Goal: Task Accomplishment & Management: Manage account settings

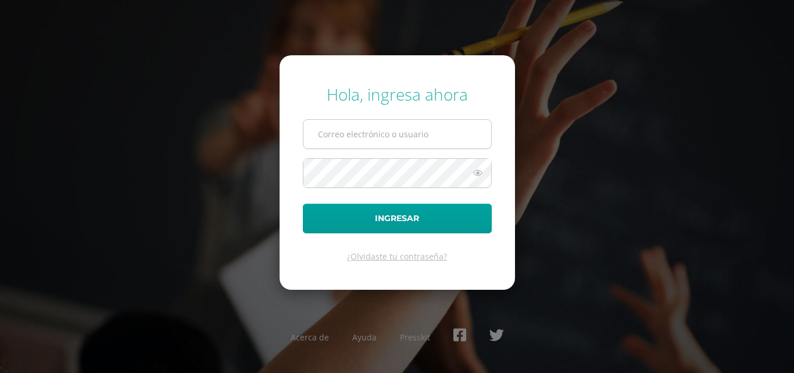
click at [408, 136] on input "text" at bounding box center [398, 134] width 188 height 28
type input "[EMAIL_ADDRESS][DOMAIN_NAME]"
click at [303, 204] on button "Ingresar" at bounding box center [397, 219] width 189 height 30
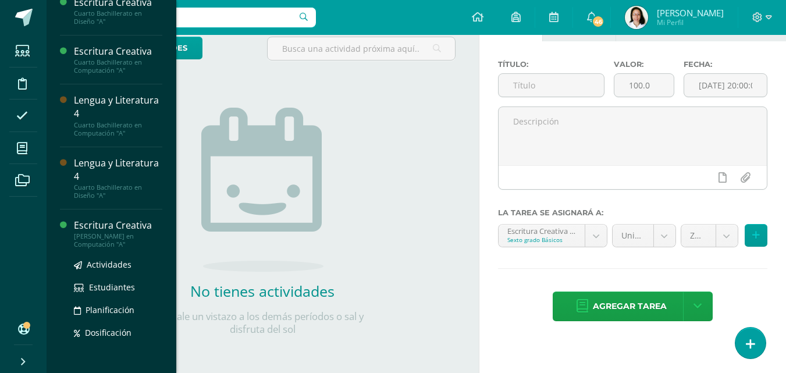
scroll to position [432, 0]
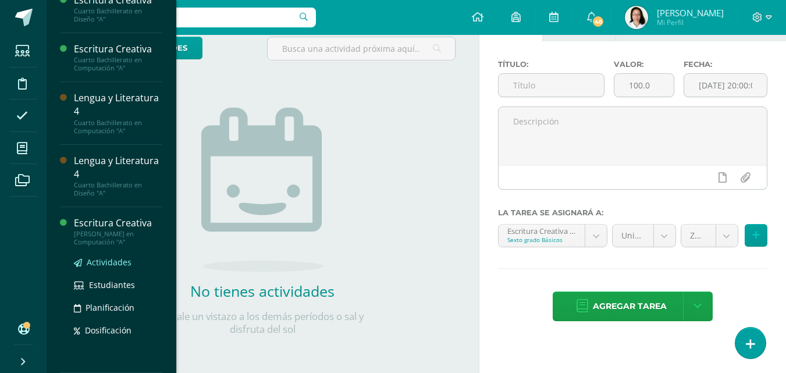
click at [110, 259] on span "Actividades" at bounding box center [109, 261] width 45 height 11
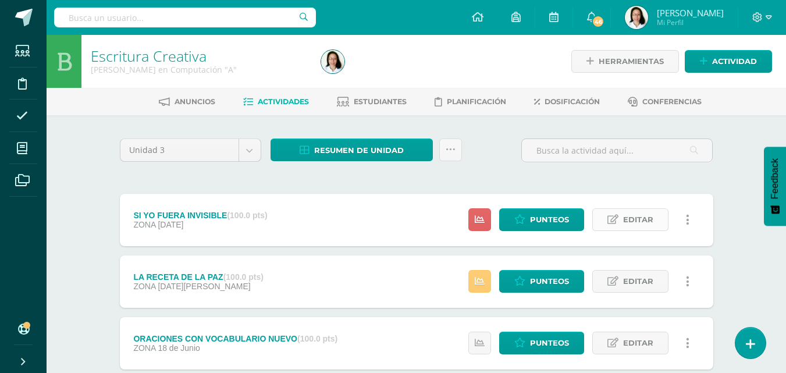
click at [632, 219] on span "Editar" at bounding box center [638, 220] width 30 height 22
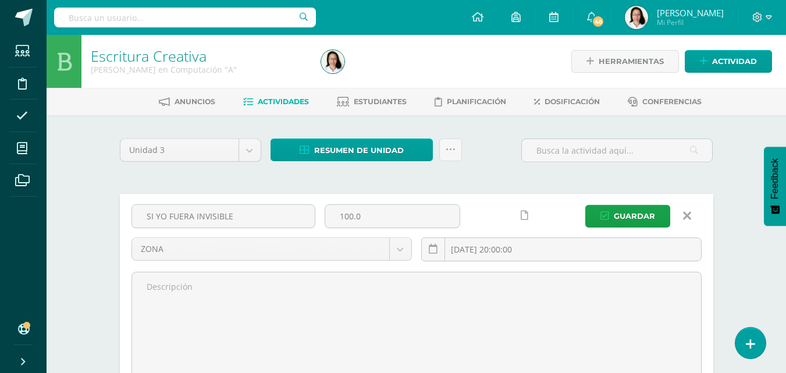
drag, startPoint x: 304, startPoint y: 218, endPoint x: 0, endPoint y: 205, distance: 304.4
type input "c"
type input "CALIGRAFÍA"
click at [640, 216] on span "Guardar" at bounding box center [634, 216] width 41 height 22
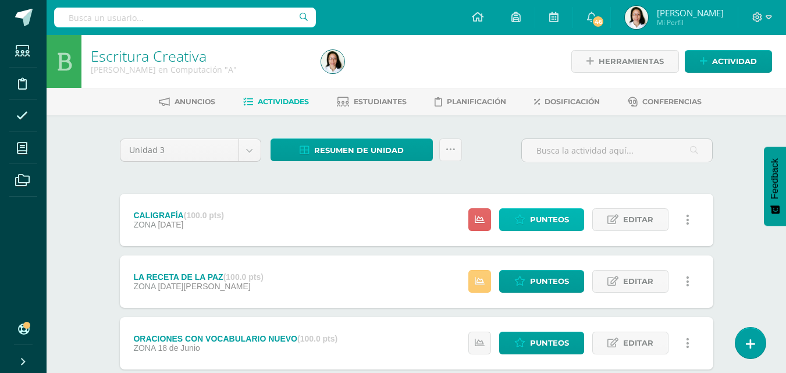
click at [552, 224] on span "Punteos" at bounding box center [549, 220] width 39 height 22
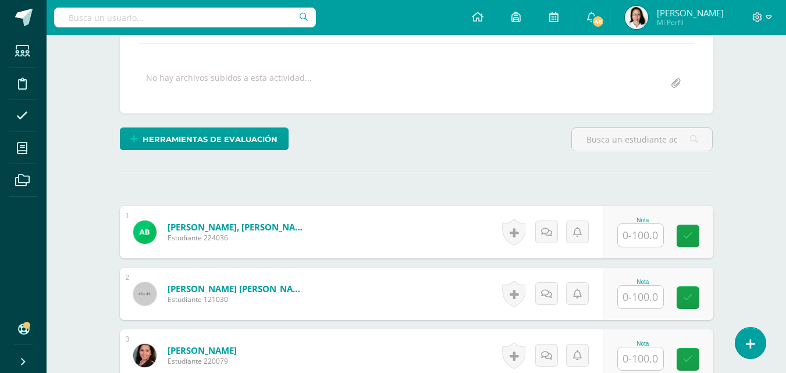
scroll to position [245, 0]
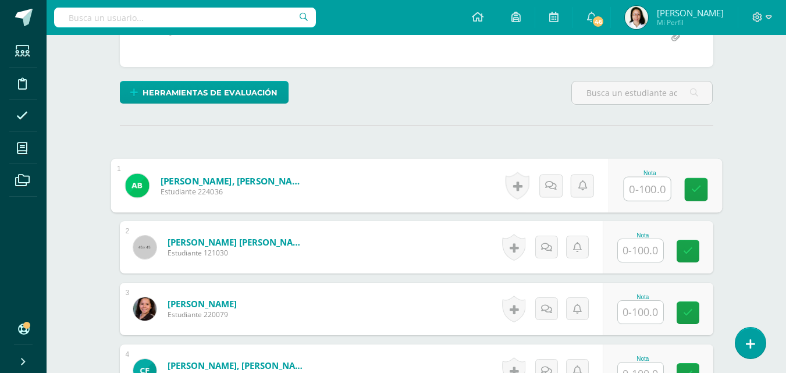
click at [632, 191] on input "text" at bounding box center [646, 188] width 47 height 23
type input "100"
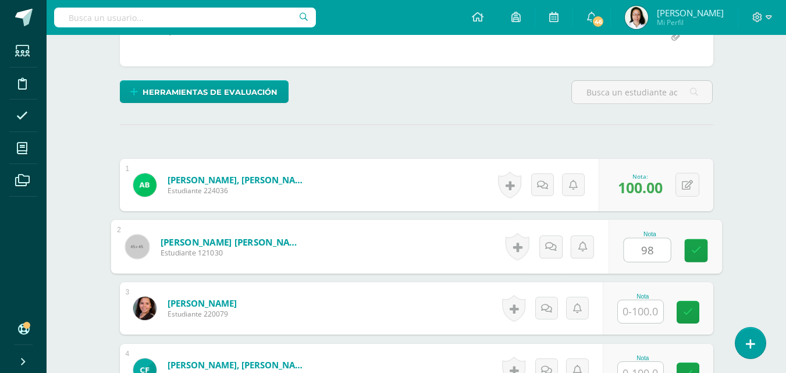
type input "98"
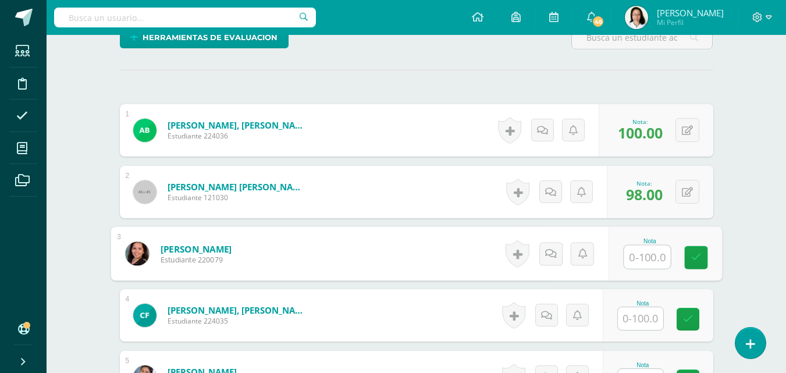
scroll to position [304, 0]
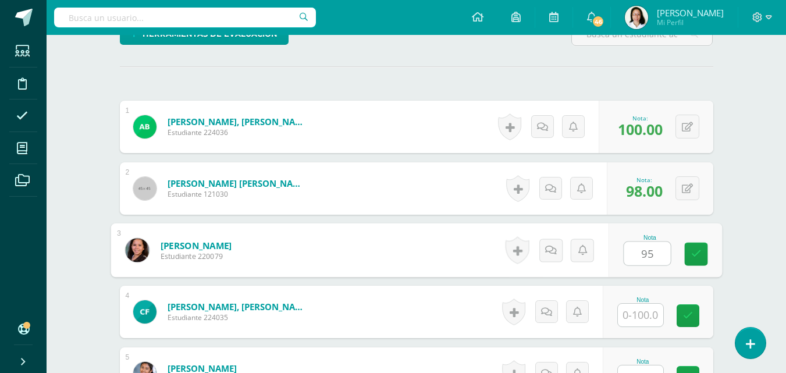
type input "95"
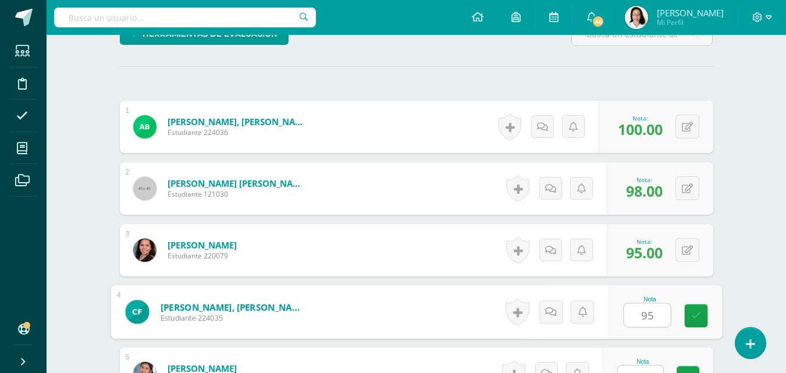
type input "95"
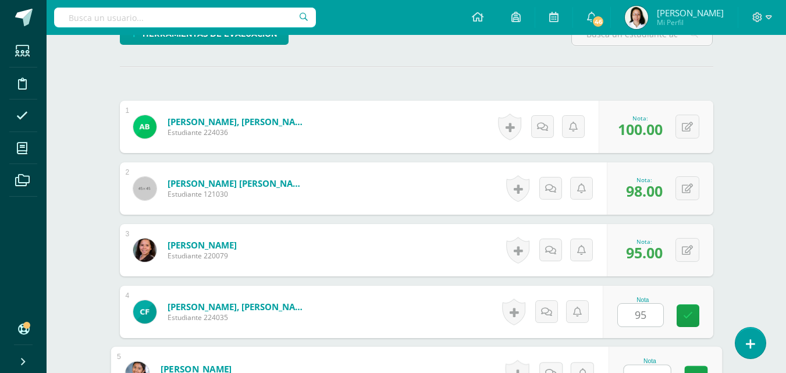
scroll to position [319, 0]
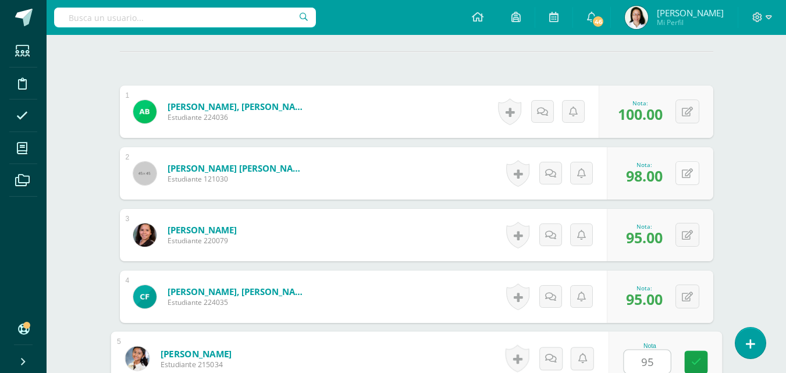
type input "95"
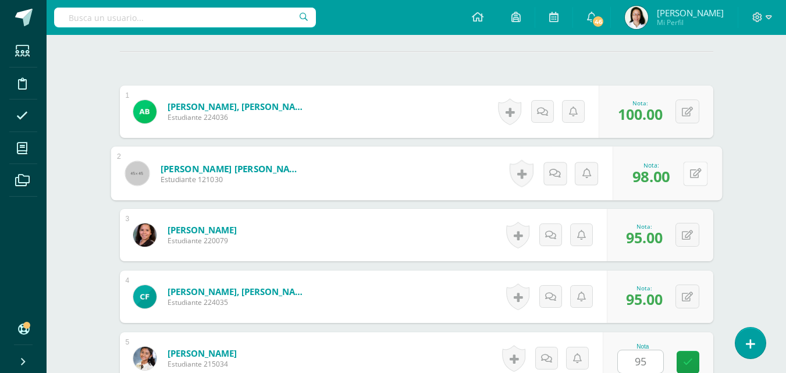
click at [690, 176] on icon at bounding box center [695, 173] width 12 height 10
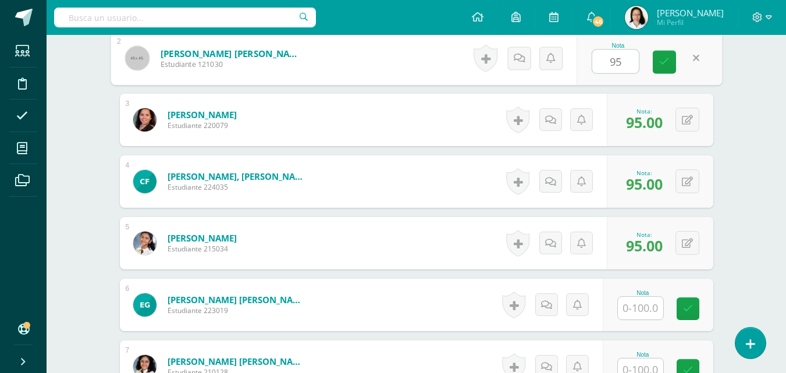
scroll to position [435, 0]
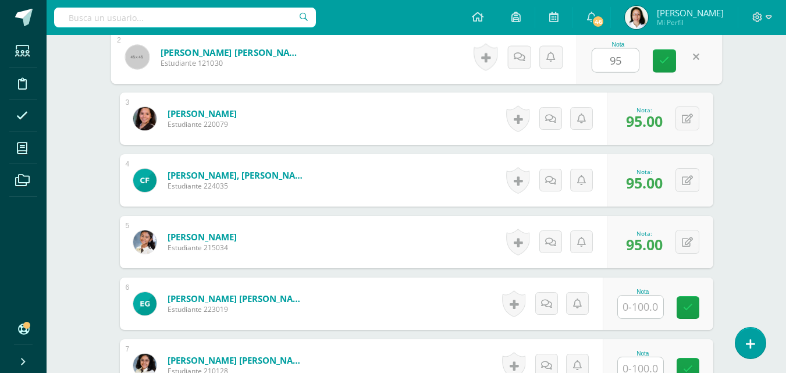
type input "95"
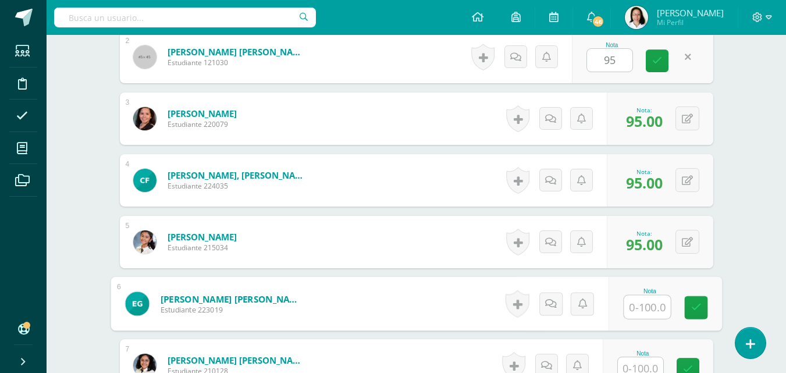
click at [641, 299] on input "text" at bounding box center [646, 306] width 47 height 23
type input "100"
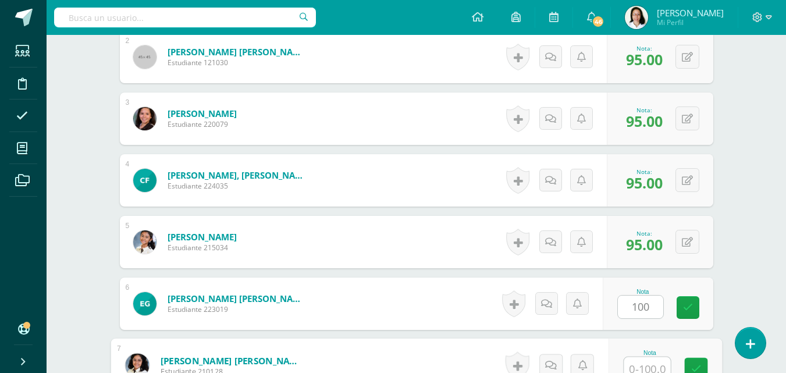
scroll to position [442, 0]
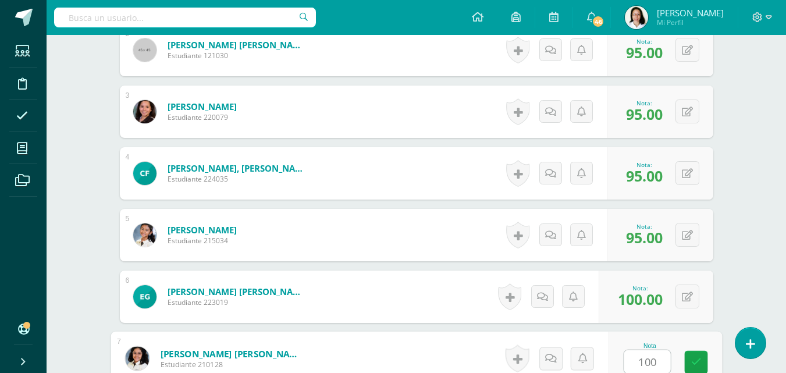
type input "100"
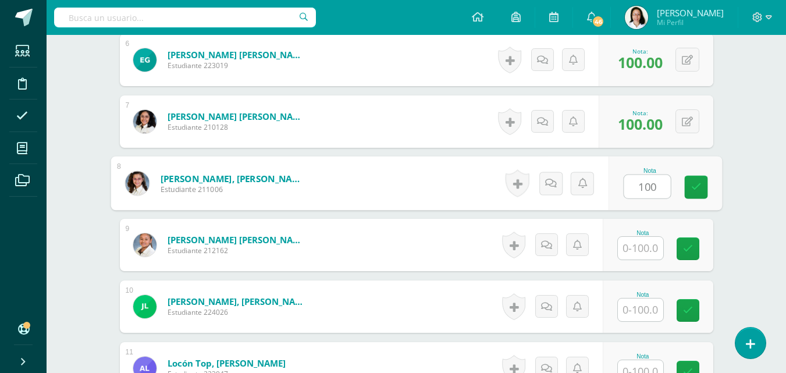
type input "100"
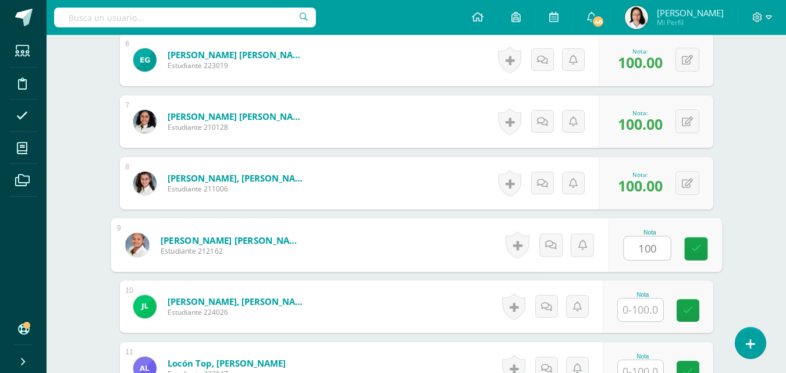
type input "100"
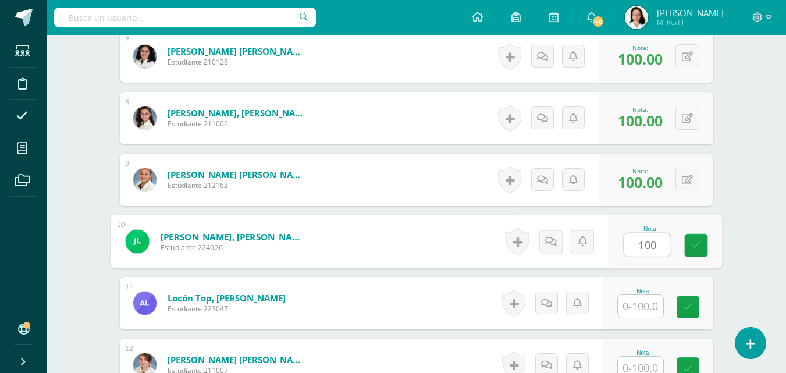
scroll to position [853, 0]
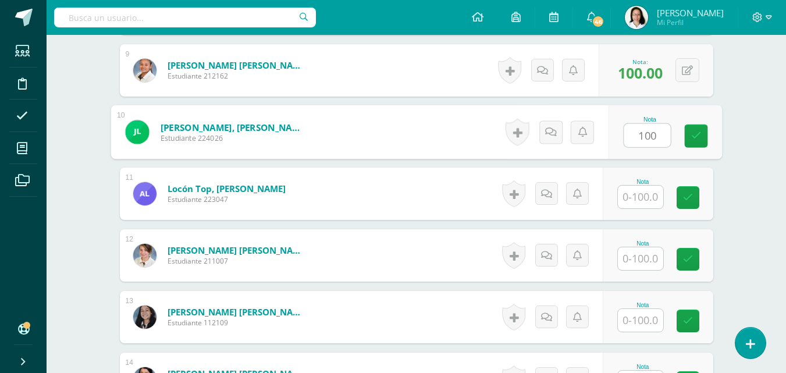
type input "100"
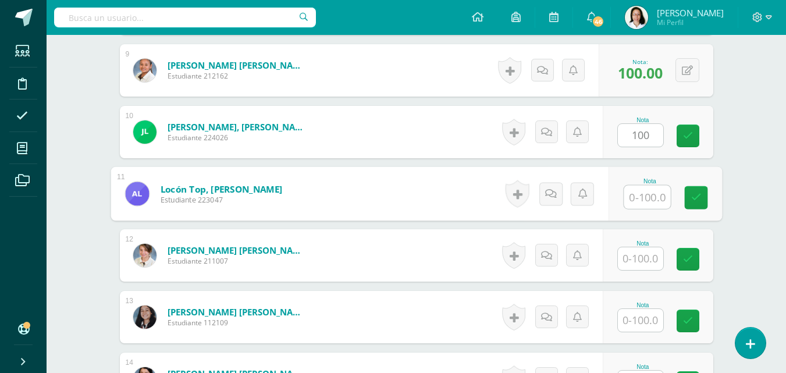
click at [641, 201] on input "text" at bounding box center [646, 197] width 47 height 23
type input "100"
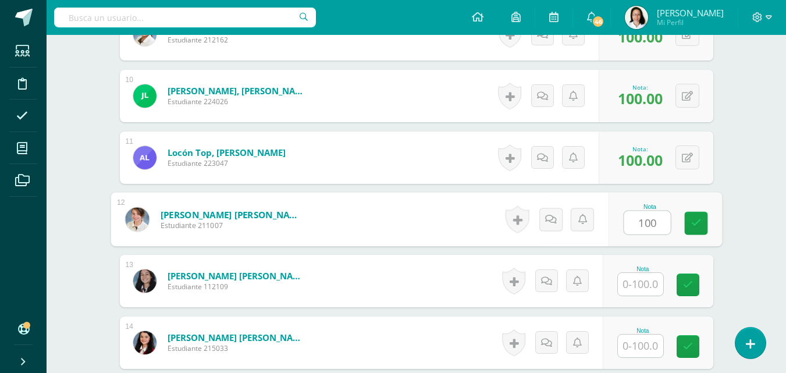
scroll to position [969, 0]
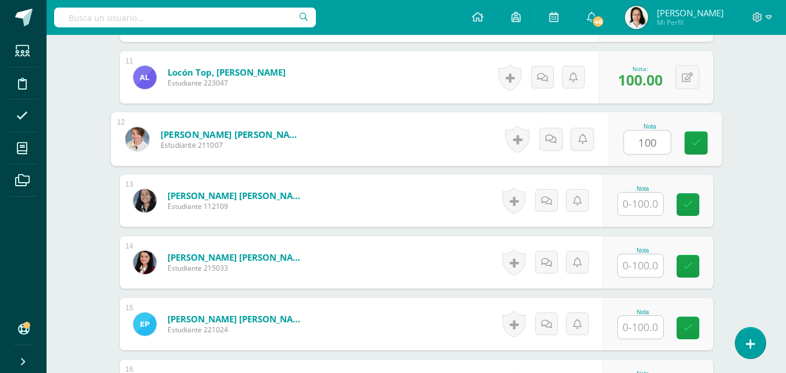
type input "100"
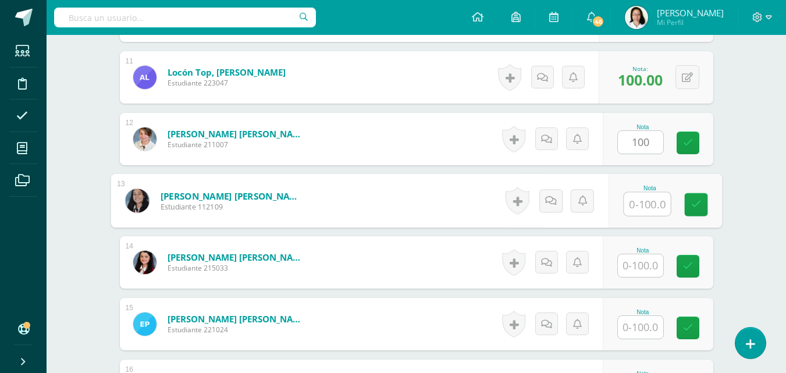
click at [651, 204] on input "text" at bounding box center [646, 203] width 47 height 23
type input "95"
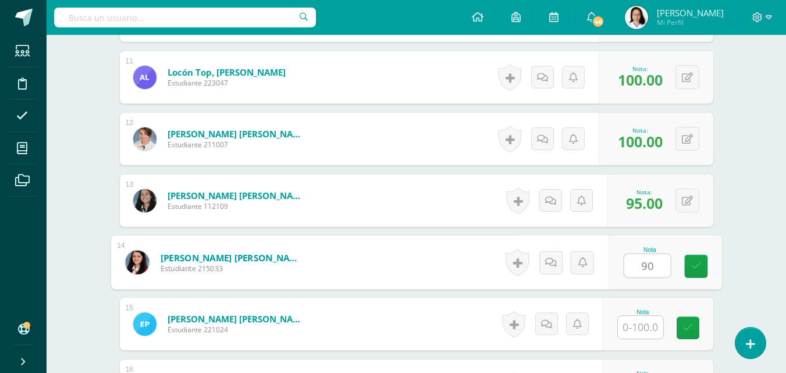
type input "90"
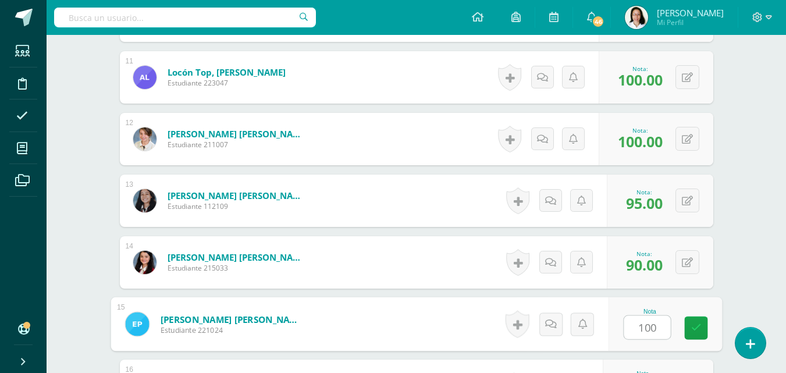
type input "100"
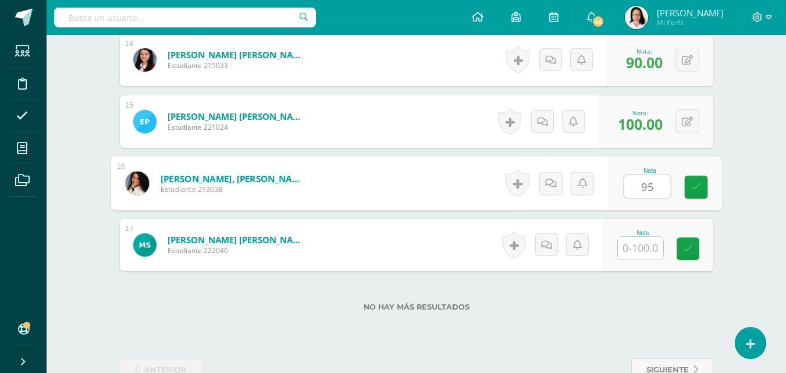
type input "95"
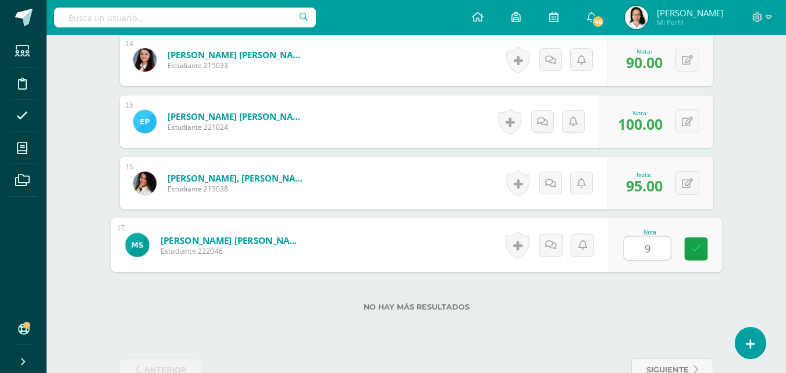
type input "90"
click at [696, 255] on link at bounding box center [695, 248] width 23 height 23
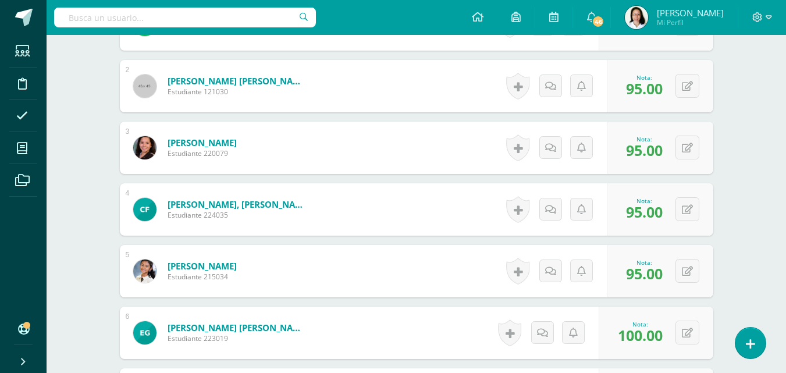
scroll to position [0, 0]
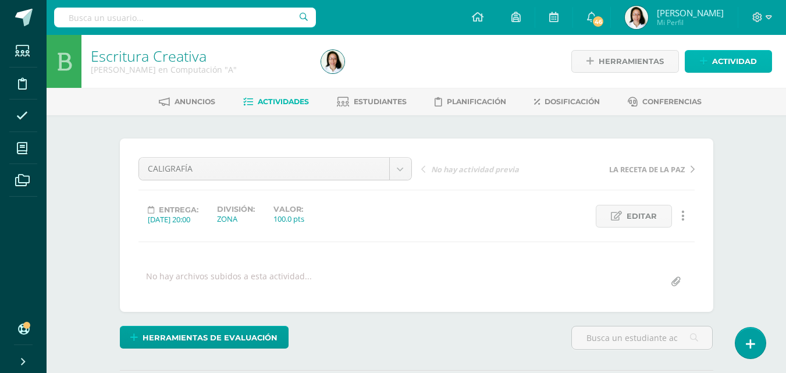
click at [736, 64] on span "Actividad" at bounding box center [734, 62] width 45 height 22
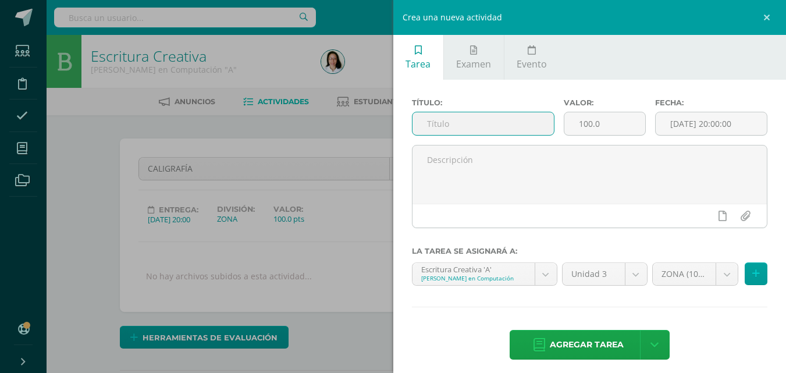
click at [486, 129] on input "text" at bounding box center [482, 123] width 141 height 23
type input "EL FRASCO DE LA EMOCIONES"
click at [687, 126] on input "[DATE] 20:00:00" at bounding box center [710, 123] width 111 height 23
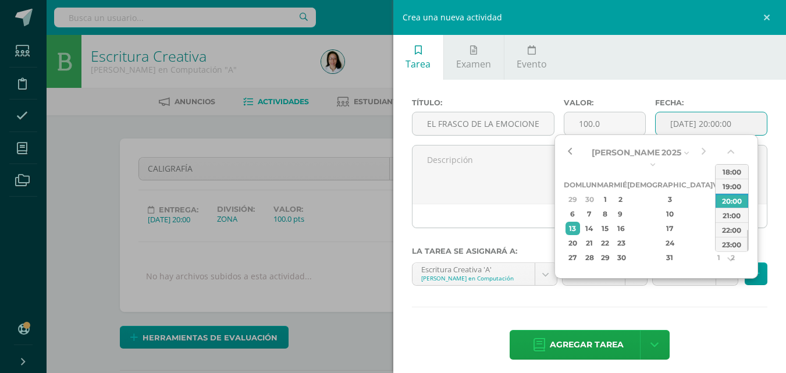
click at [564, 151] on button "button" at bounding box center [570, 152] width 12 height 17
click at [571, 152] on button "button" at bounding box center [570, 152] width 12 height 17
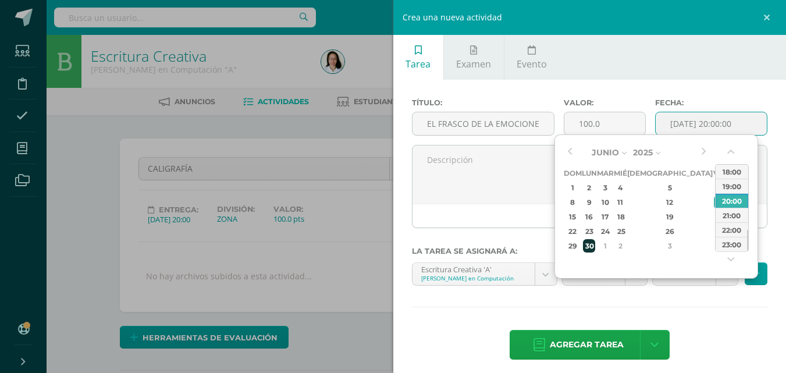
click at [595, 249] on div "30" at bounding box center [589, 245] width 12 height 13
type input "2025-06-30 20:00"
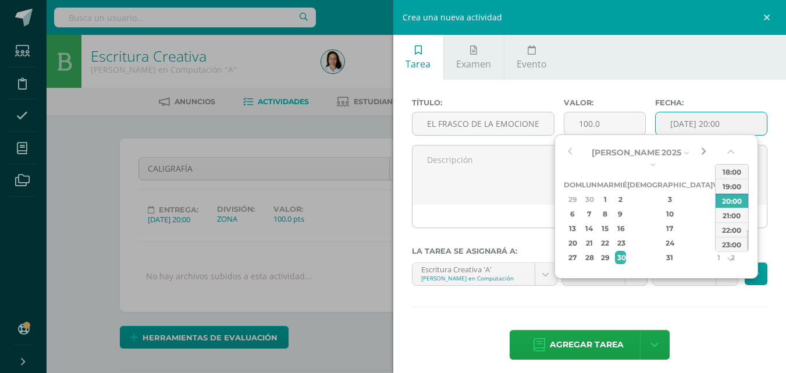
click at [706, 156] on button "button" at bounding box center [703, 152] width 12 height 17
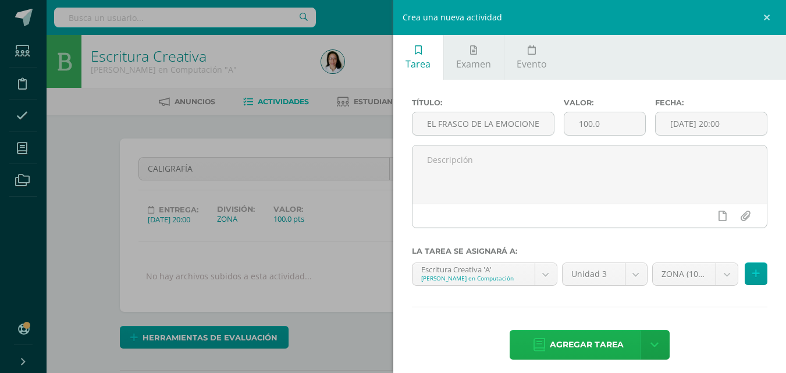
click at [601, 347] on span "Agregar tarea" at bounding box center [587, 344] width 74 height 28
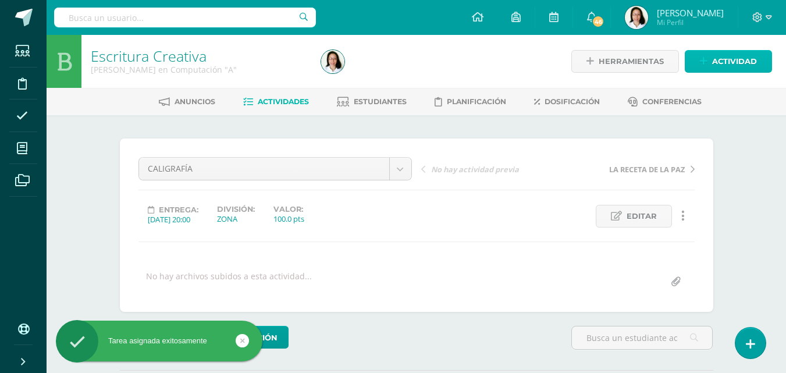
click at [721, 68] on span "Actividad" at bounding box center [734, 62] width 45 height 22
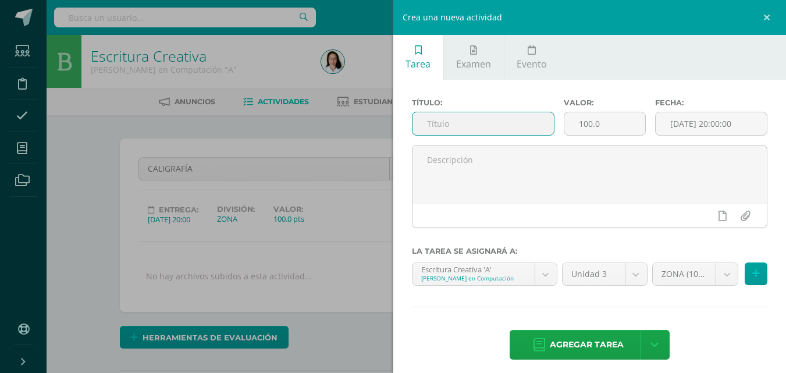
click at [539, 129] on input "text" at bounding box center [482, 123] width 141 height 23
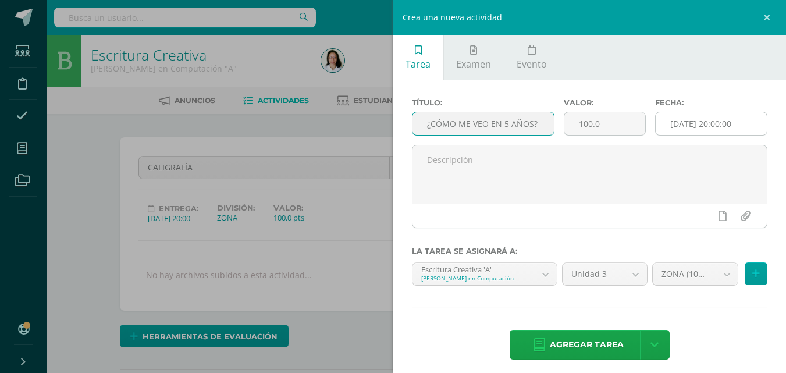
type input "¿CÓMO ME VEO EN 5 AÑOS?"
click at [698, 131] on input "[DATE] 20:00:00" at bounding box center [710, 123] width 111 height 23
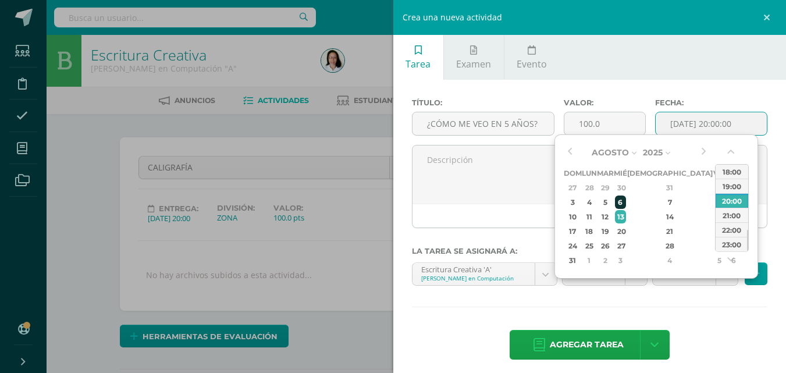
click at [625, 204] on div "6" at bounding box center [620, 201] width 10 height 13
type input "2025-08-06 20:00"
click at [596, 342] on span "Agregar tarea" at bounding box center [587, 344] width 74 height 28
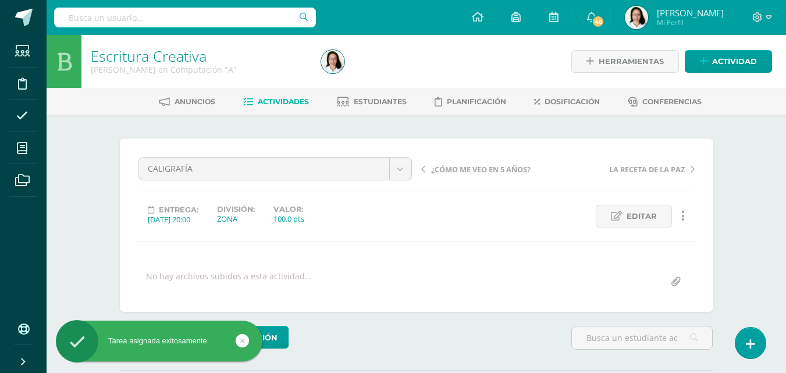
click at [267, 102] on span "Actividades" at bounding box center [283, 101] width 51 height 9
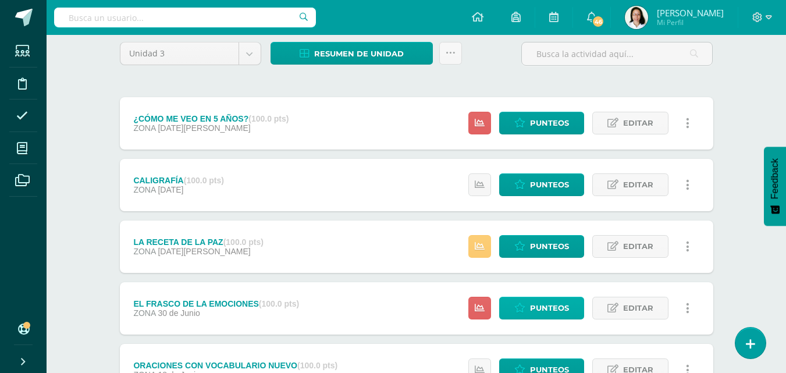
scroll to position [116, 0]
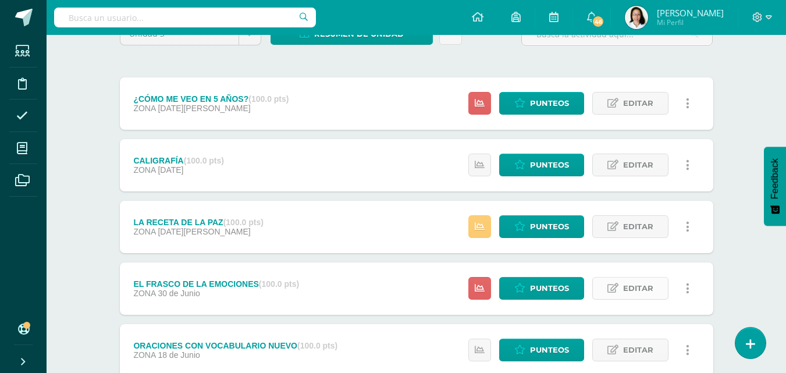
click at [625, 284] on span "Editar" at bounding box center [638, 288] width 30 height 22
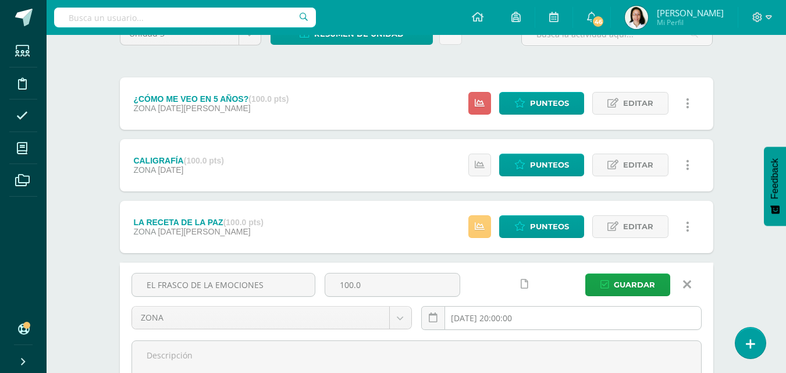
click at [522, 315] on input "[DATE] 20:00:00" at bounding box center [561, 317] width 279 height 23
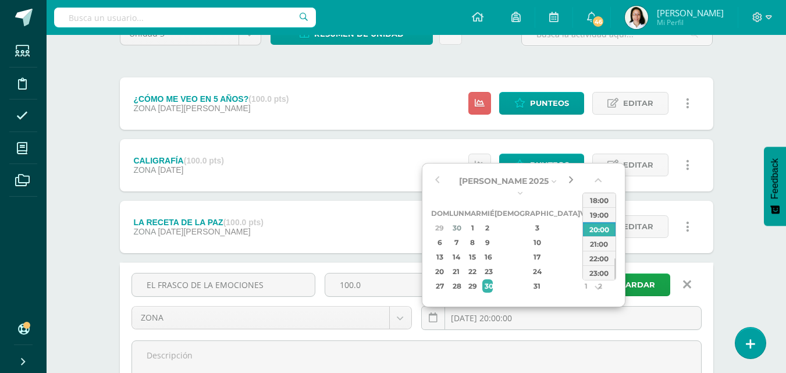
click at [568, 183] on button "button" at bounding box center [571, 180] width 12 height 17
click at [493, 279] on div "30" at bounding box center [487, 285] width 10 height 13
type input "2025-07-30 20:00"
click at [643, 285] on span "Guardar" at bounding box center [634, 285] width 41 height 22
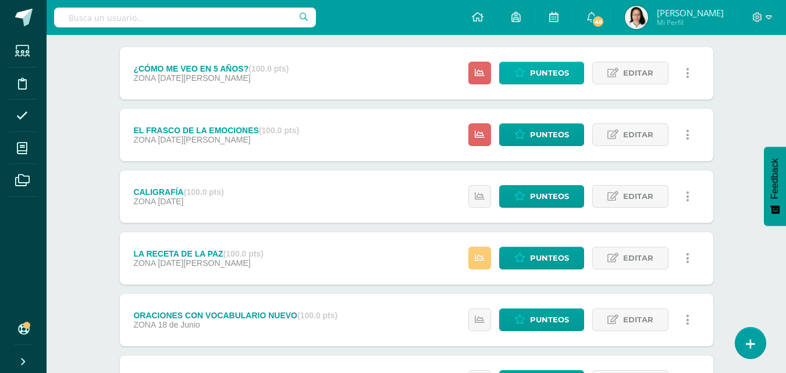
scroll to position [116, 0]
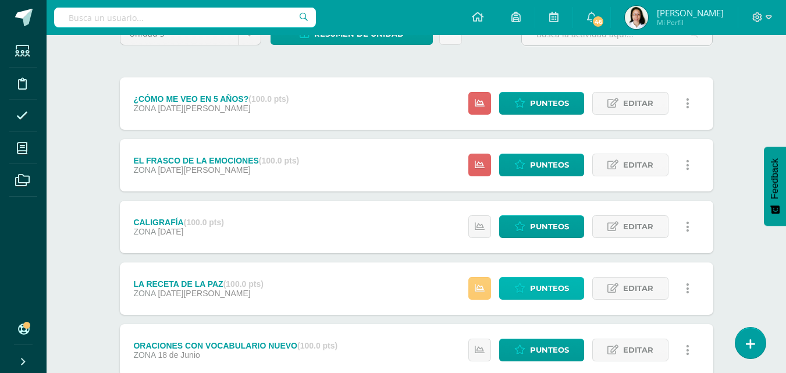
click at [551, 296] on span "Punteos" at bounding box center [549, 288] width 39 height 22
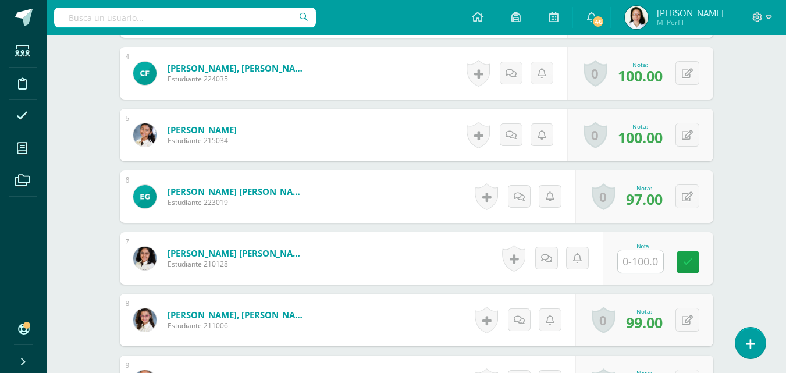
scroll to position [641, 0]
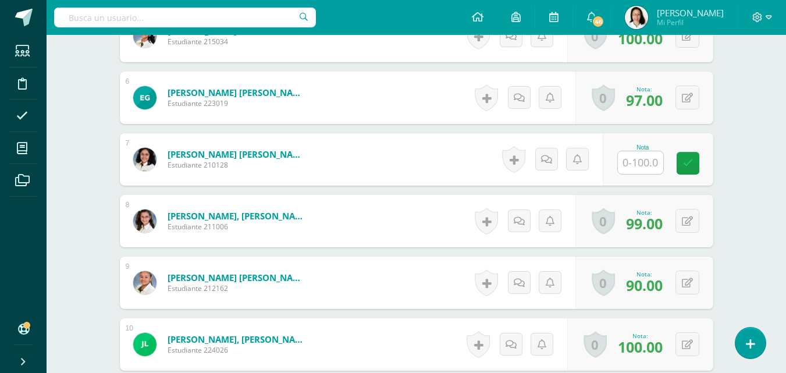
click at [643, 151] on input "text" at bounding box center [640, 162] width 45 height 23
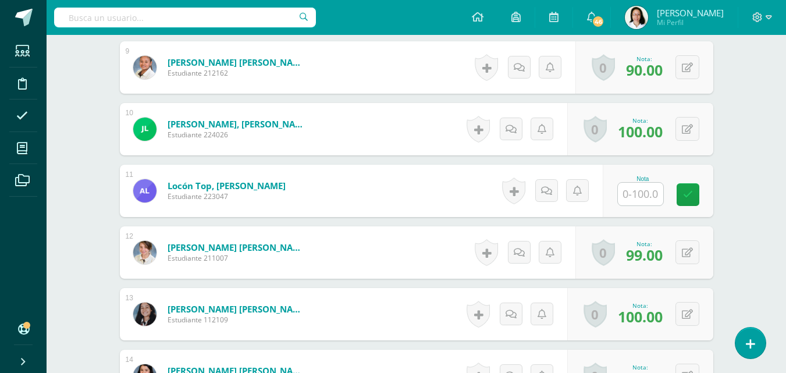
scroll to position [873, 0]
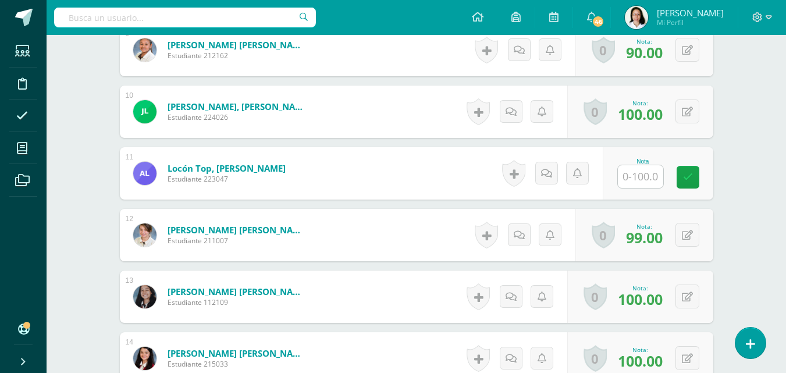
type input "100"
click at [640, 179] on input "text" at bounding box center [640, 176] width 45 height 23
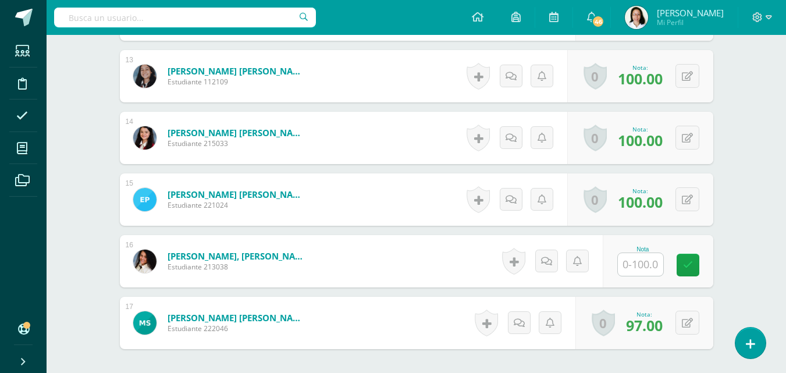
scroll to position [1106, 0]
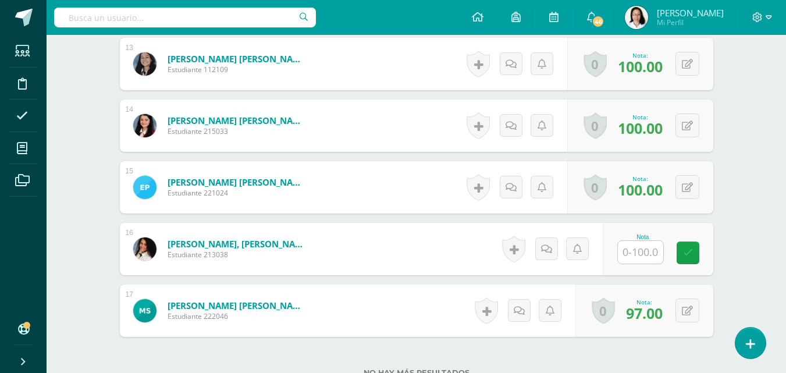
type input "100"
click at [639, 248] on input "text" at bounding box center [640, 252] width 45 height 23
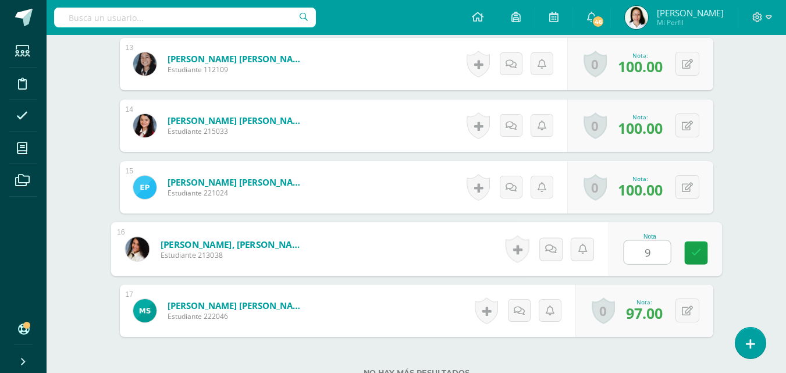
type input "90"
click at [693, 254] on icon at bounding box center [695, 253] width 10 height 10
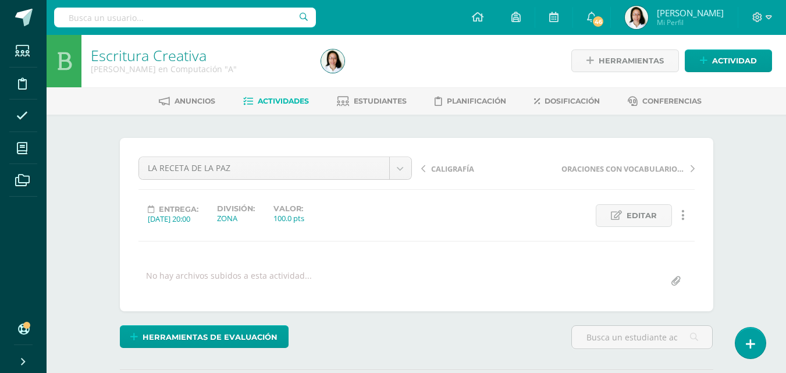
scroll to position [0, 0]
click at [294, 108] on link "Actividades" at bounding box center [276, 101] width 66 height 19
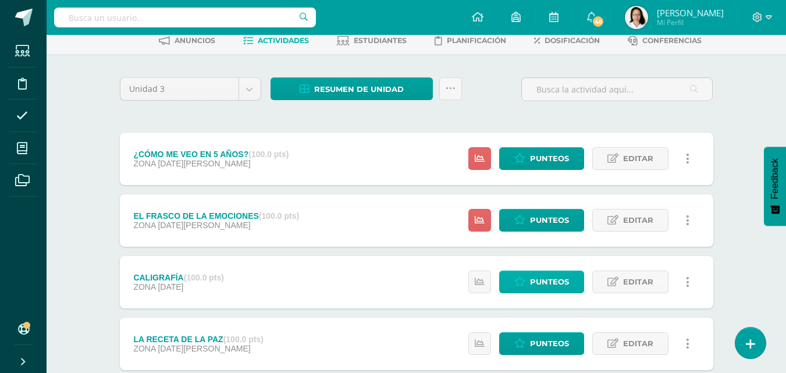
scroll to position [116, 0]
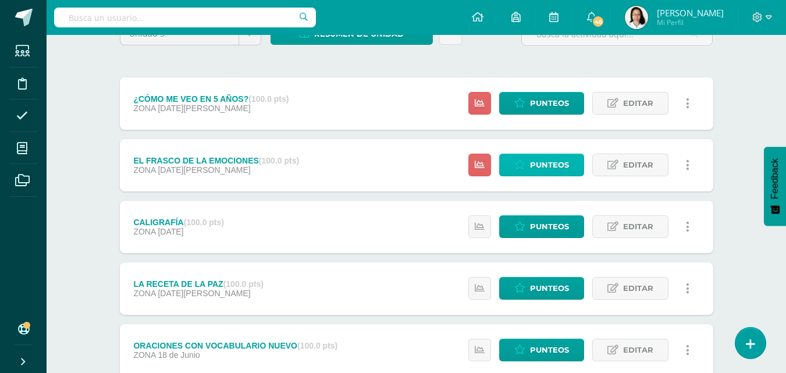
click at [533, 165] on span "Punteos" at bounding box center [549, 165] width 39 height 22
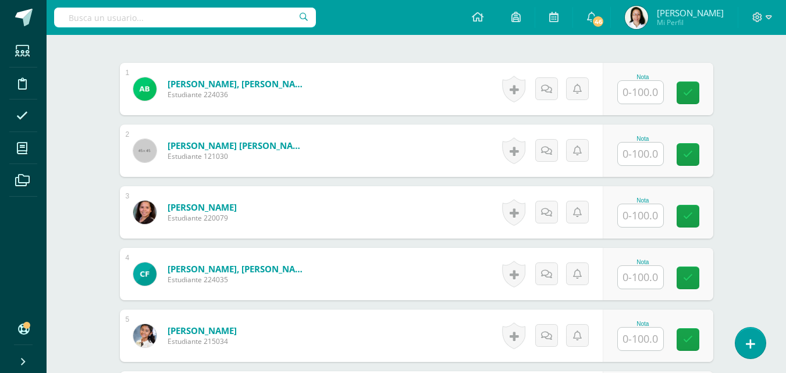
scroll to position [362, 0]
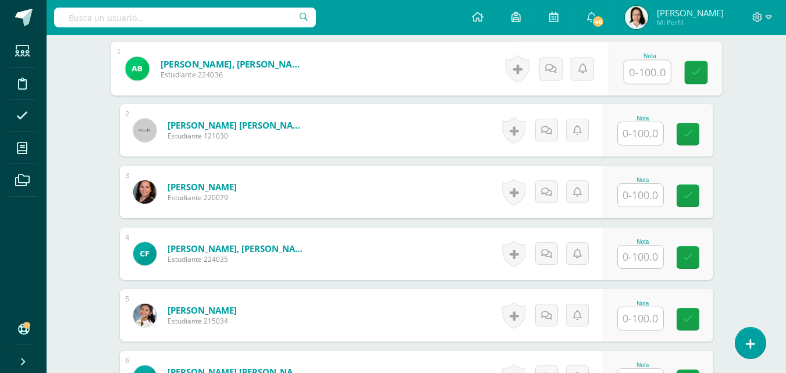
click at [639, 79] on input "text" at bounding box center [646, 71] width 47 height 23
type input "100"
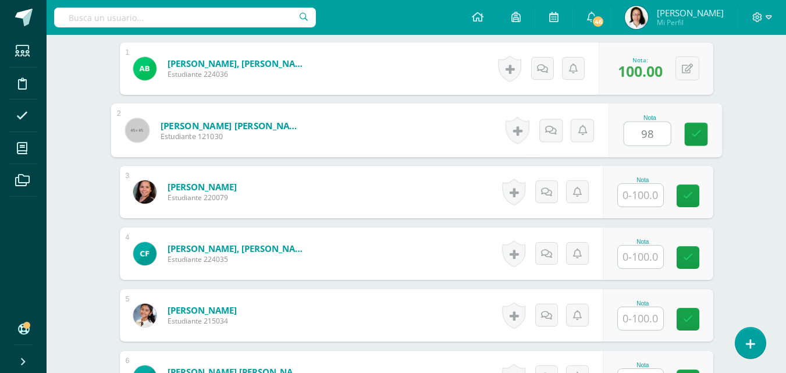
type input "98"
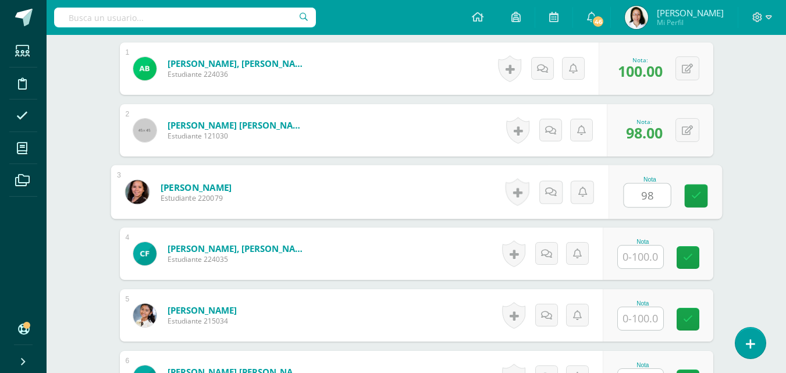
type input "98"
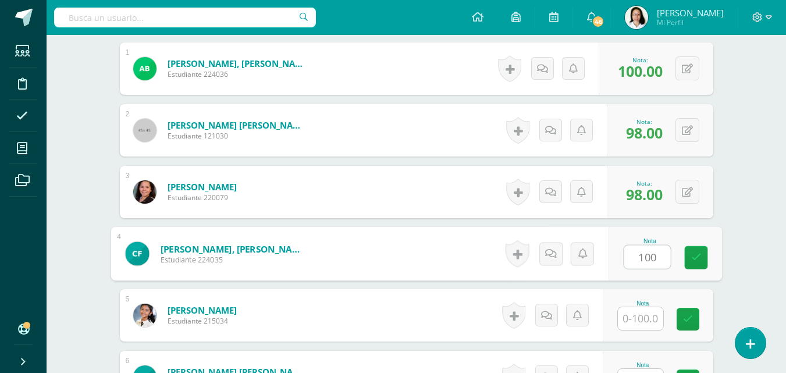
type input "100"
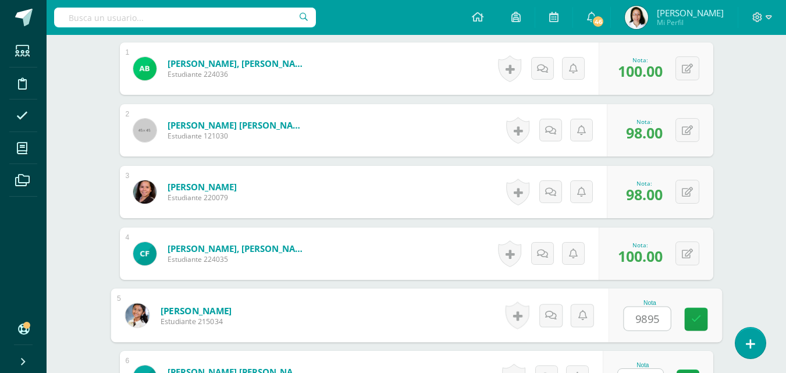
scroll to position [380, 0]
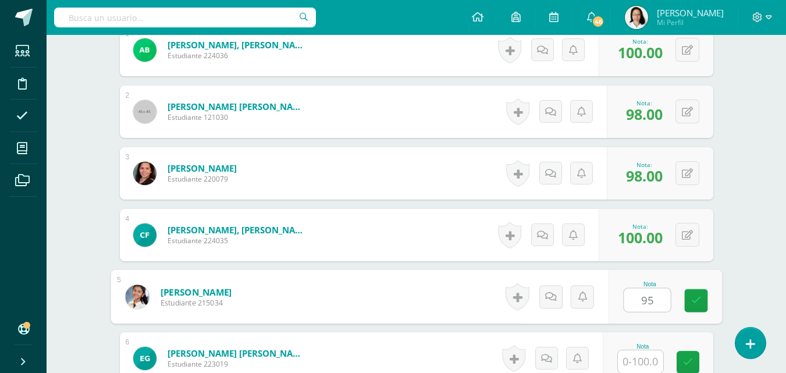
type input "95"
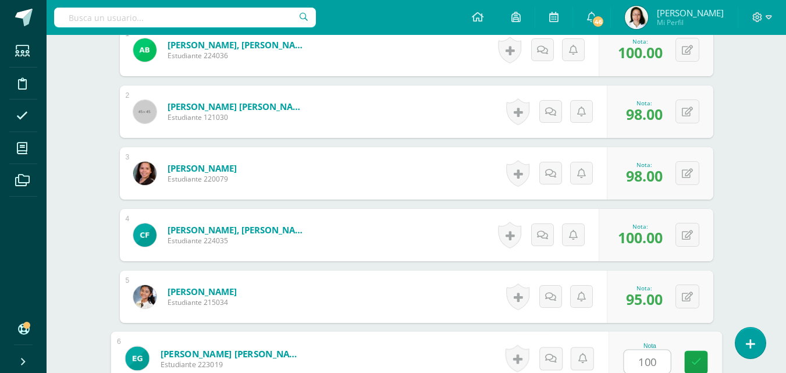
type input "100"
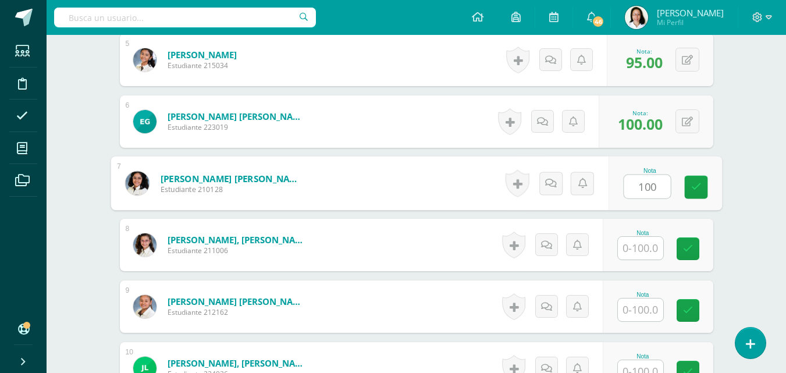
type input "100"
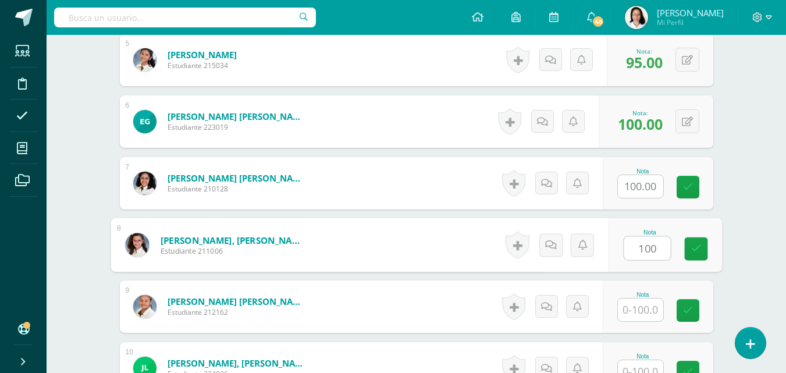
type input "100"
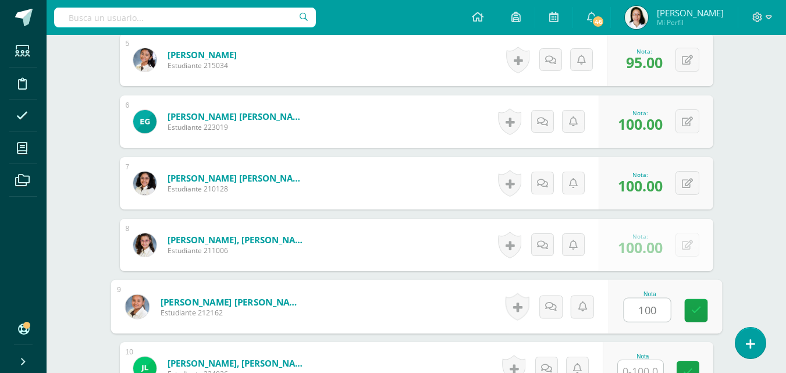
type input "100"
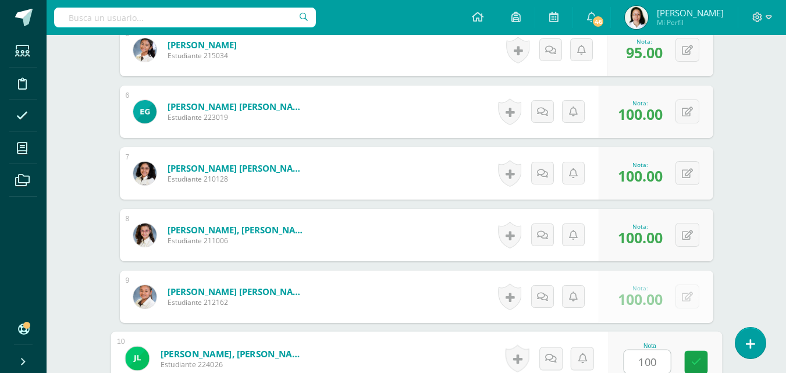
type input "100"
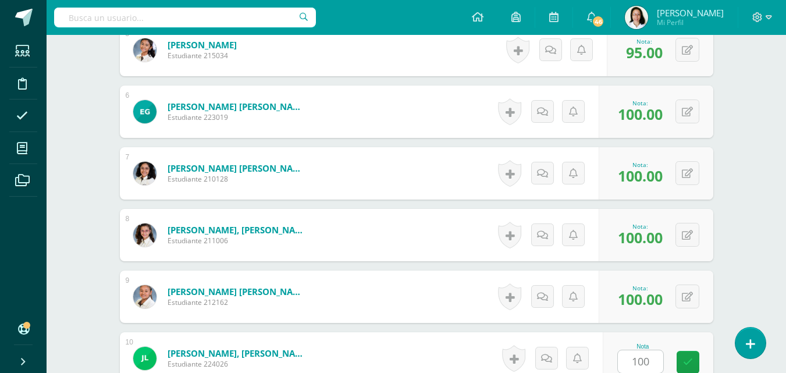
scroll to position [864, 0]
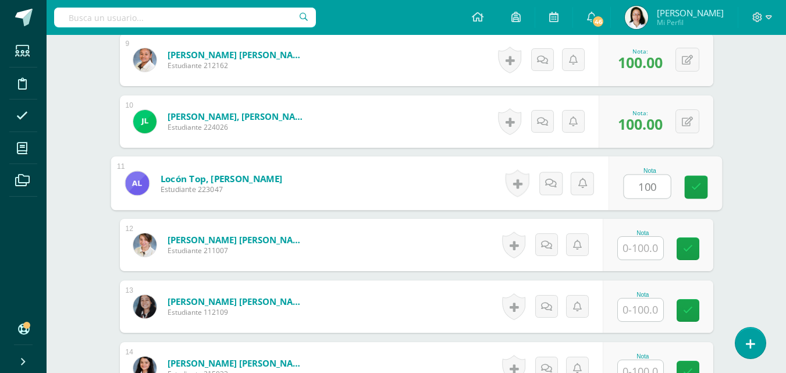
type input "100"
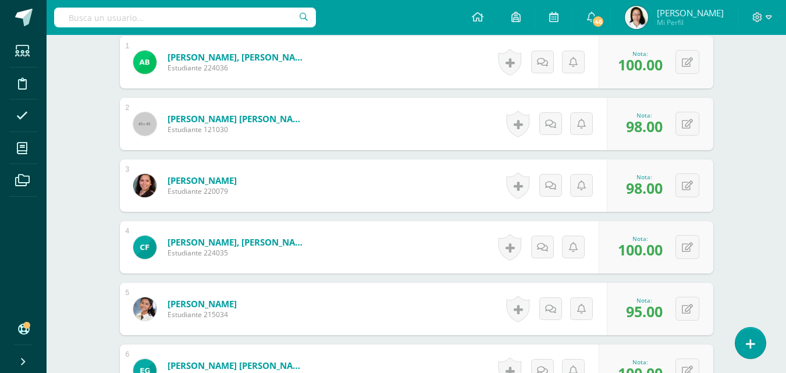
scroll to position [398, 0]
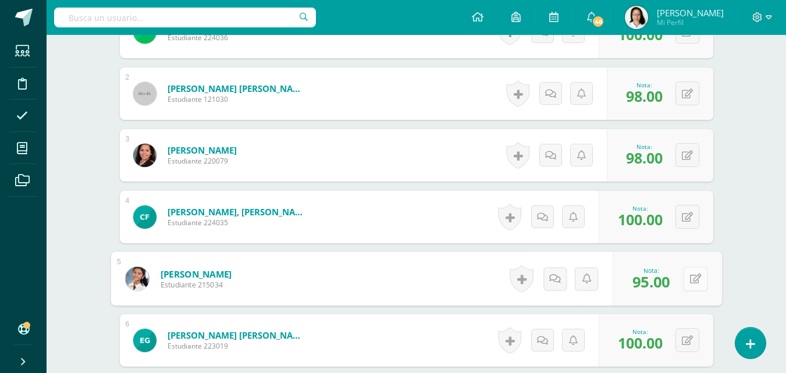
click at [689, 281] on icon at bounding box center [695, 278] width 12 height 10
type input "9"
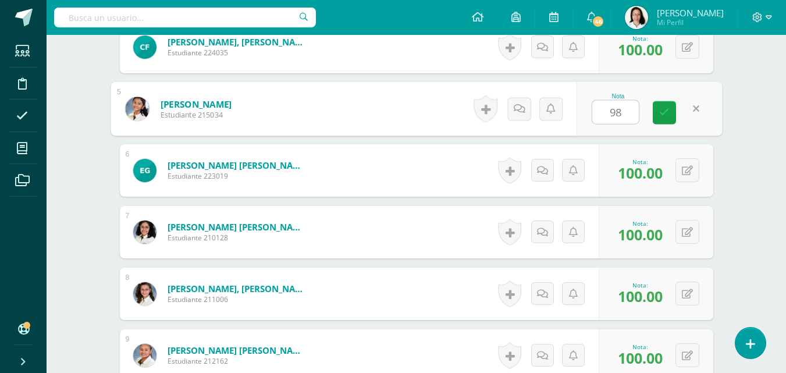
scroll to position [573, 0]
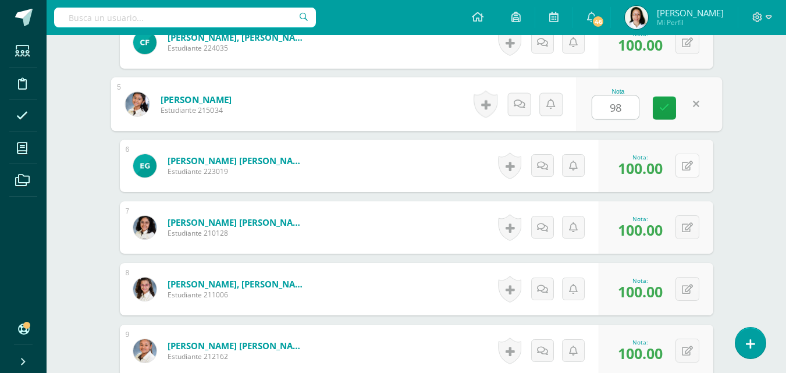
type input "98"
click at [683, 166] on button at bounding box center [687, 166] width 24 height 24
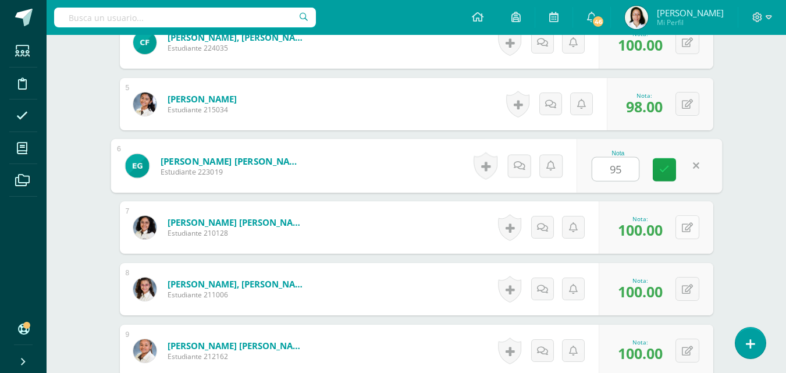
type input "95"
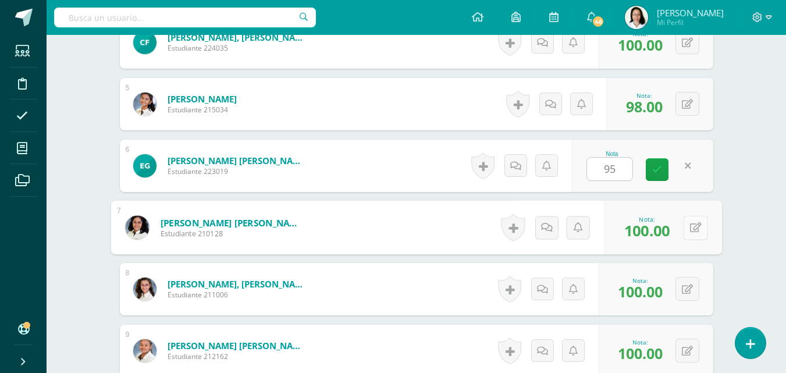
click at [683, 231] on button at bounding box center [695, 227] width 24 height 24
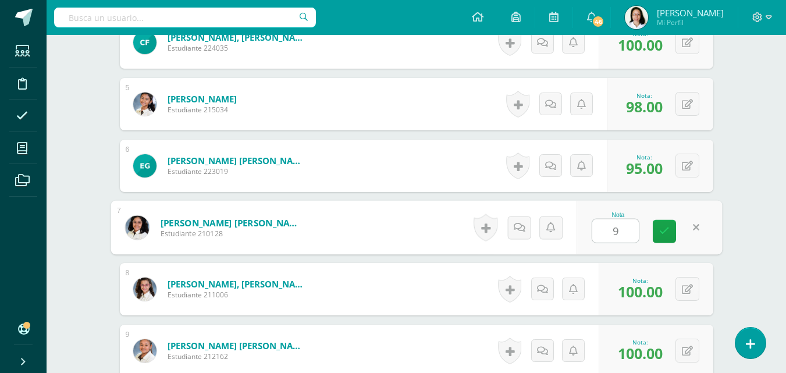
type input "95"
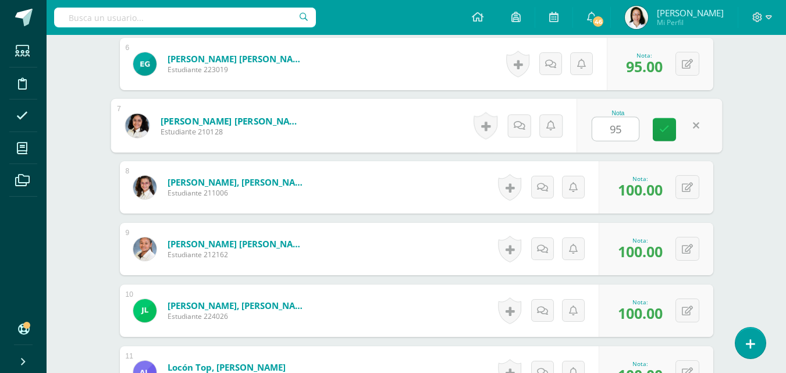
scroll to position [689, 0]
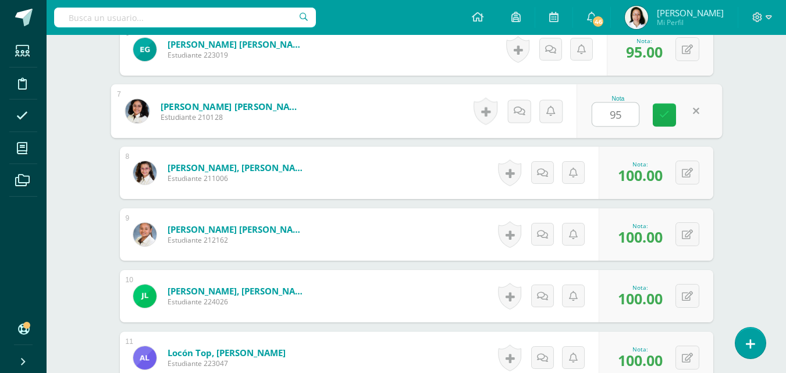
click at [661, 119] on icon at bounding box center [664, 115] width 10 height 10
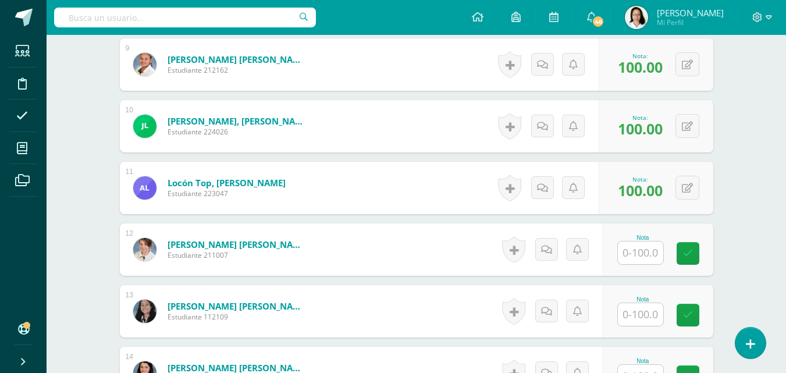
scroll to position [864, 0]
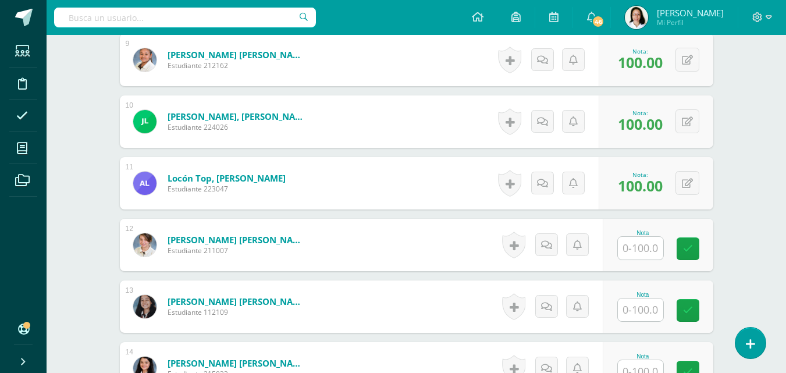
click at [656, 248] on input "text" at bounding box center [640, 248] width 45 height 23
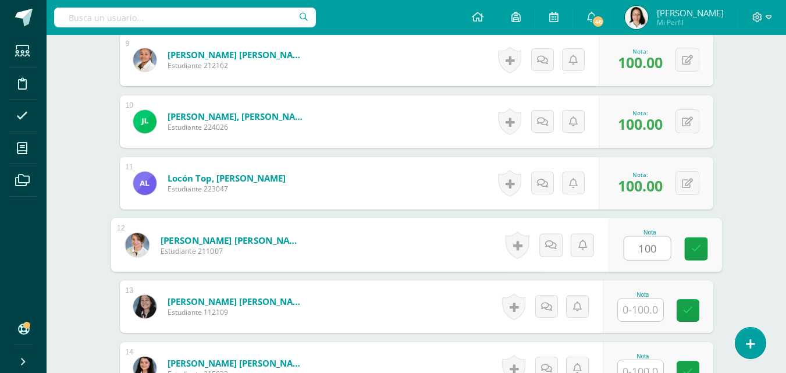
type input "100"
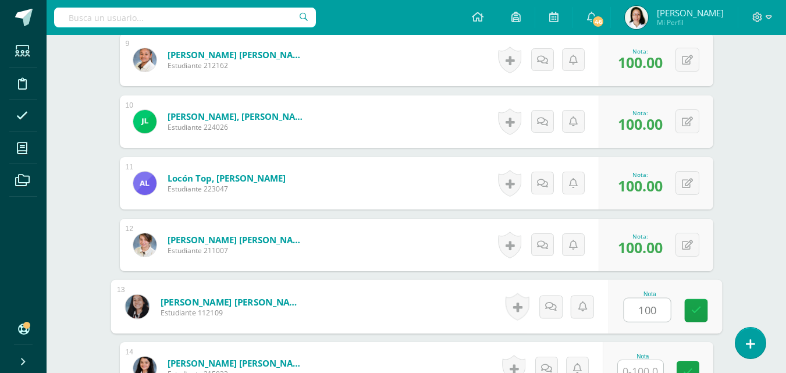
type input "100"
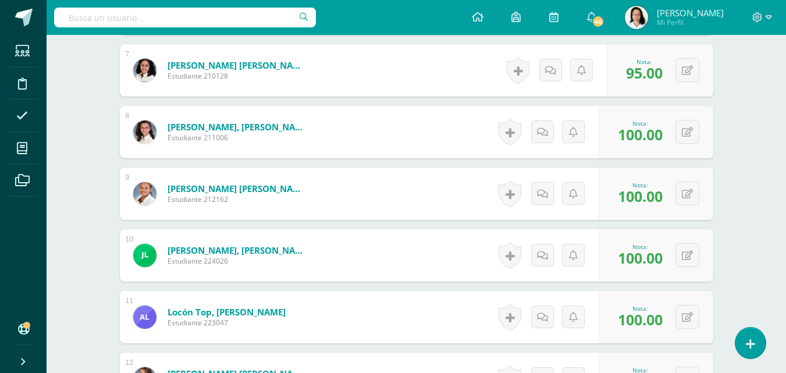
scroll to position [747, 0]
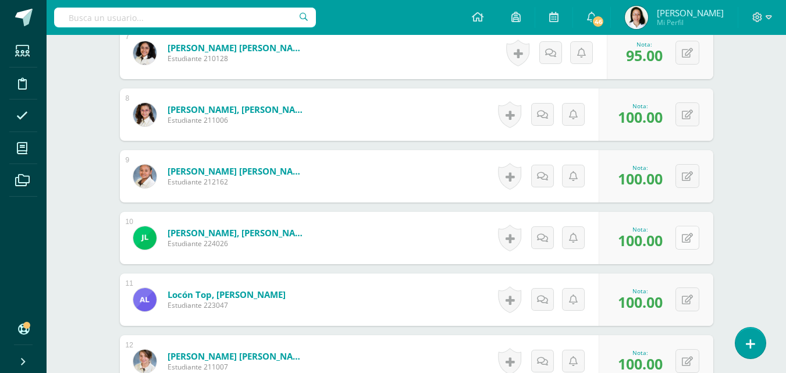
click at [687, 236] on button at bounding box center [687, 238] width 24 height 24
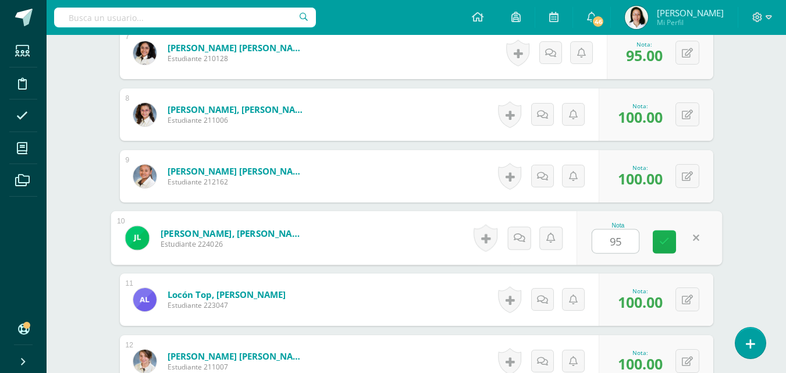
click at [666, 242] on icon at bounding box center [664, 242] width 10 height 10
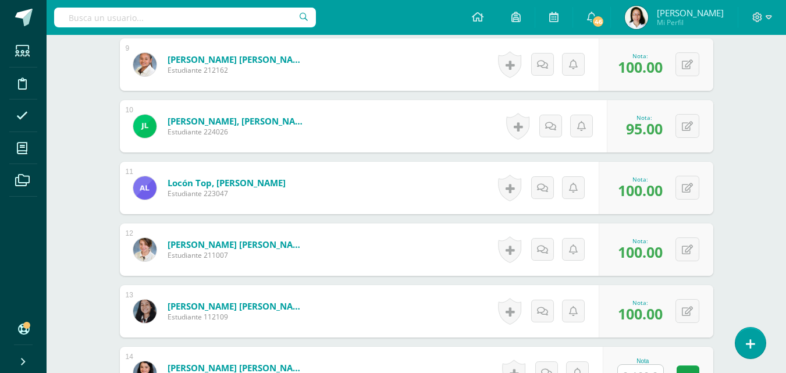
scroll to position [864, 0]
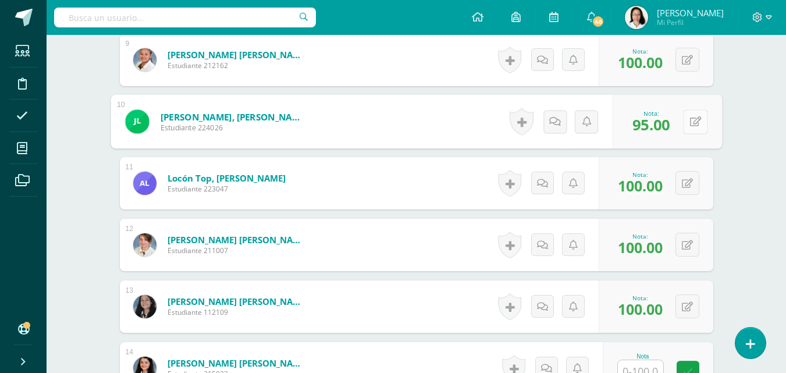
click at [689, 124] on button at bounding box center [695, 121] width 24 height 24
type input "100"
click at [669, 129] on link at bounding box center [664, 125] width 23 height 23
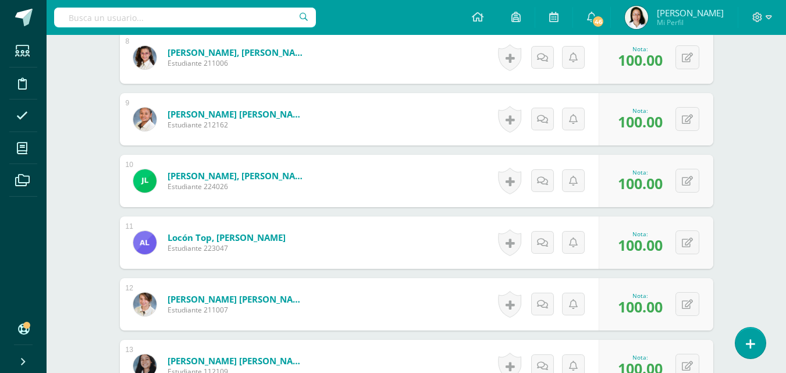
scroll to position [805, 0]
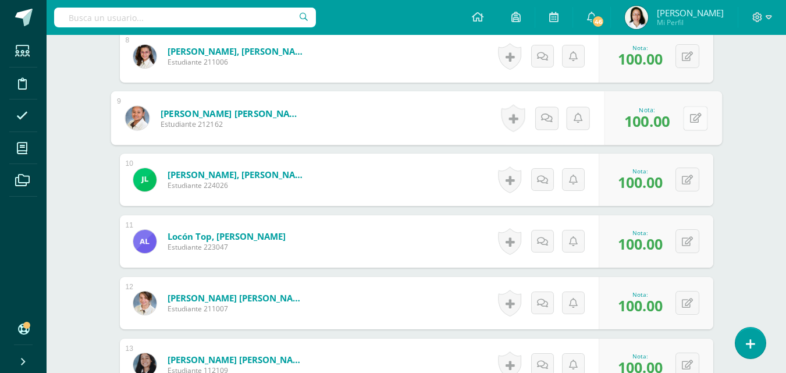
click at [693, 119] on button at bounding box center [695, 118] width 24 height 24
type input "95"
click at [664, 126] on icon at bounding box center [664, 122] width 10 height 10
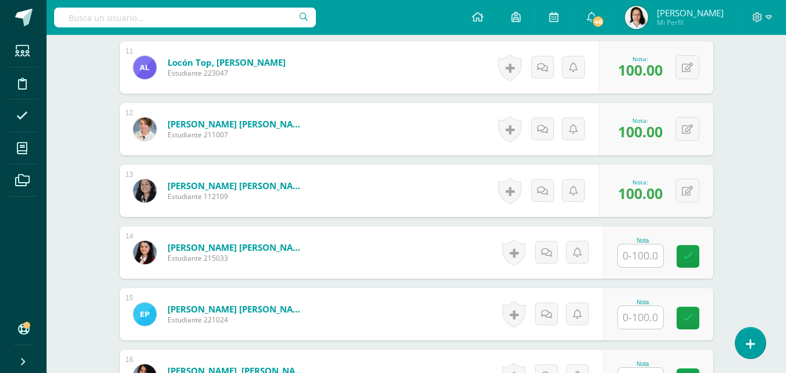
scroll to position [980, 0]
click at [628, 249] on input "text" at bounding box center [640, 255] width 45 height 23
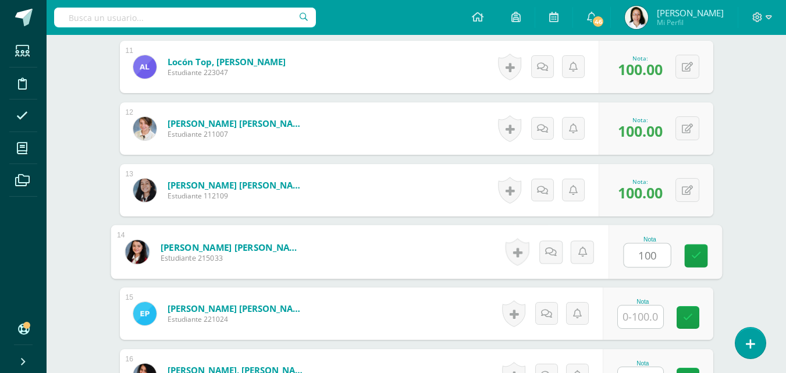
type input "100"
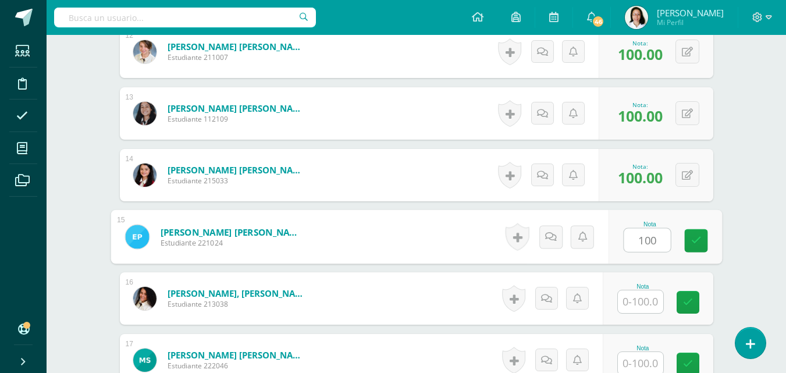
scroll to position [1154, 0]
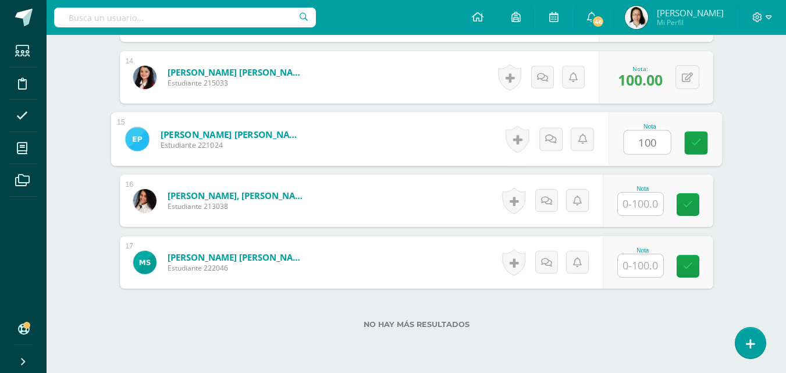
type input "100"
click at [641, 211] on input "text" at bounding box center [640, 203] width 45 height 23
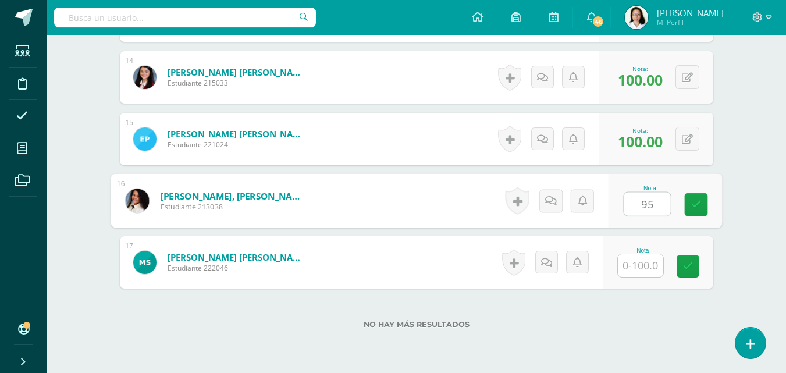
type input "95"
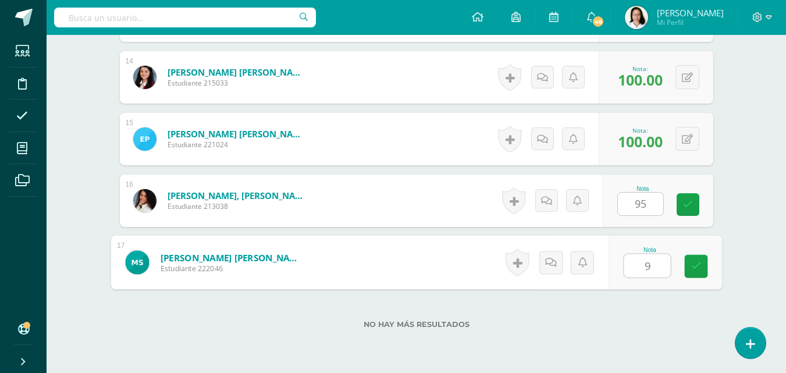
type input "95"
click at [697, 269] on icon at bounding box center [695, 266] width 10 height 10
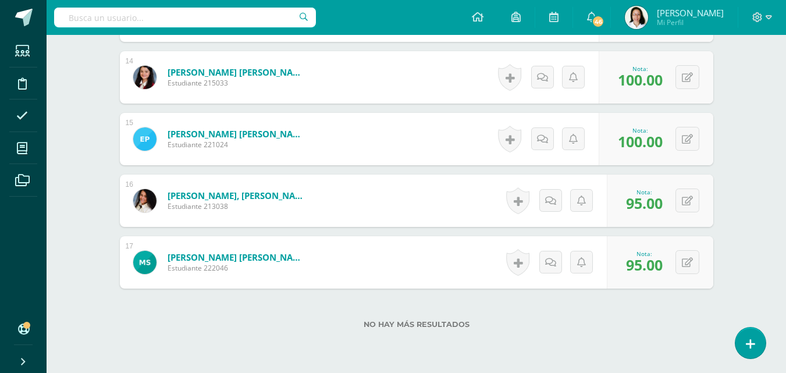
scroll to position [0, 0]
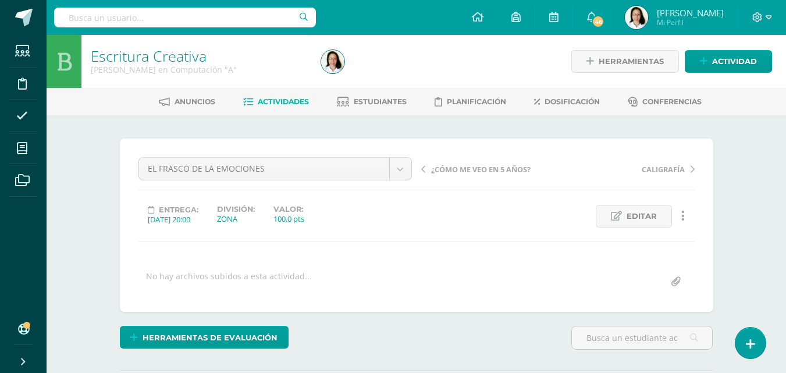
click at [262, 101] on span "Actividades" at bounding box center [283, 101] width 51 height 9
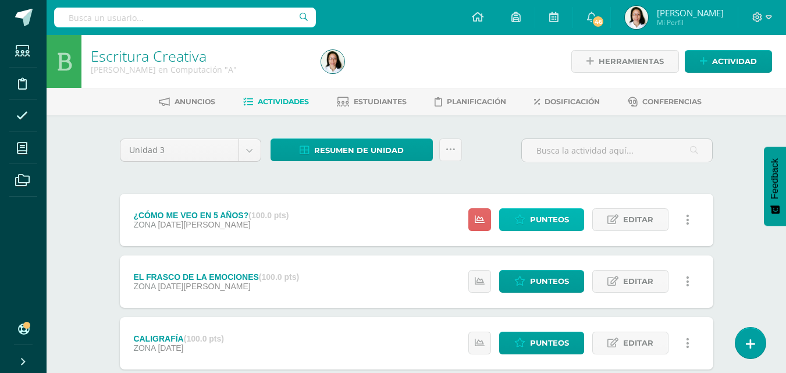
click at [562, 220] on span "Punteos" at bounding box center [549, 220] width 39 height 22
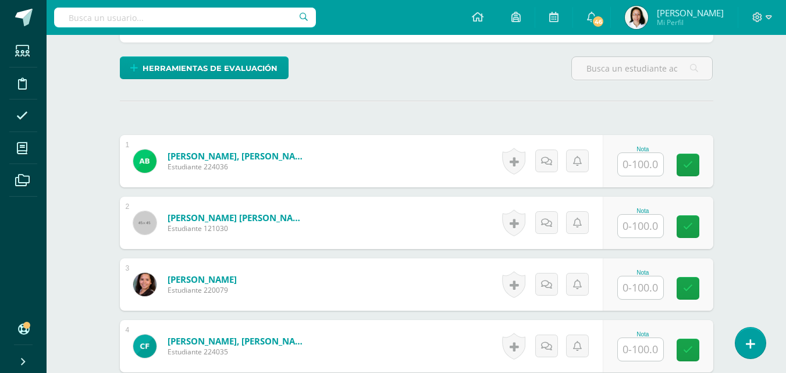
scroll to position [332, 0]
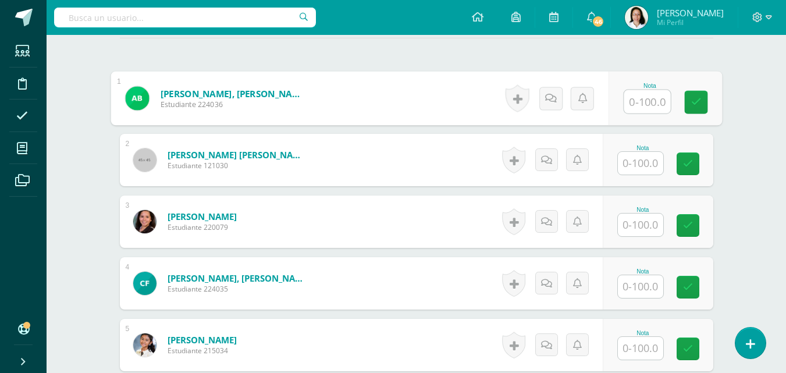
click at [643, 106] on input "text" at bounding box center [646, 101] width 47 height 23
type input "95"
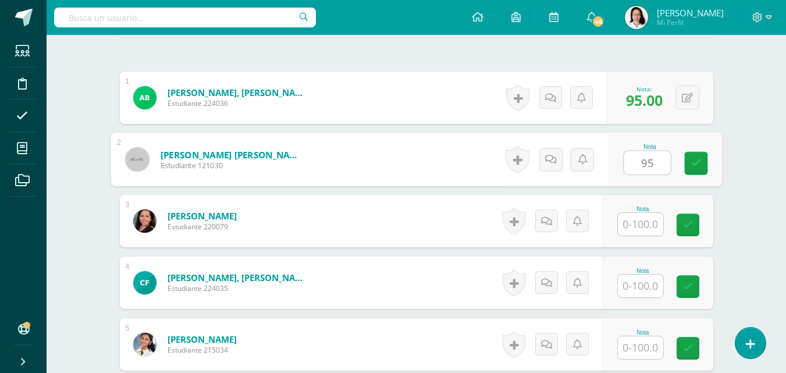
type input "95"
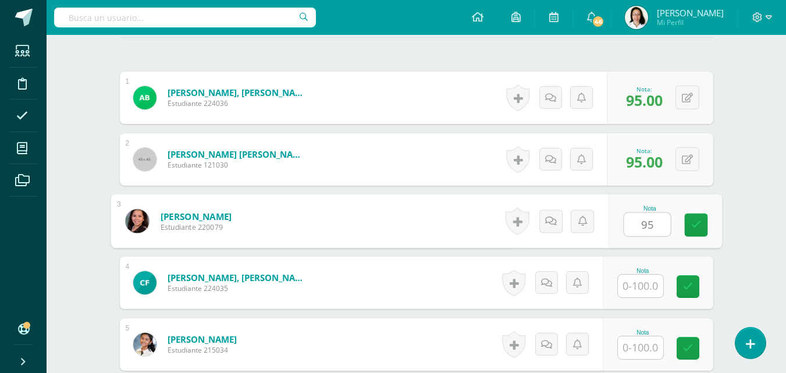
type input "95"
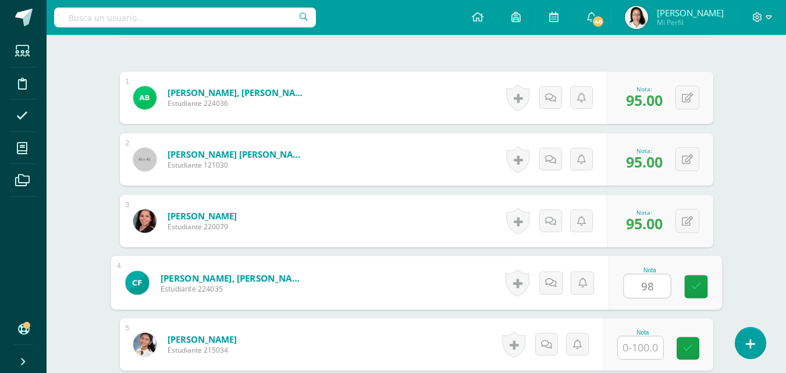
type input "98"
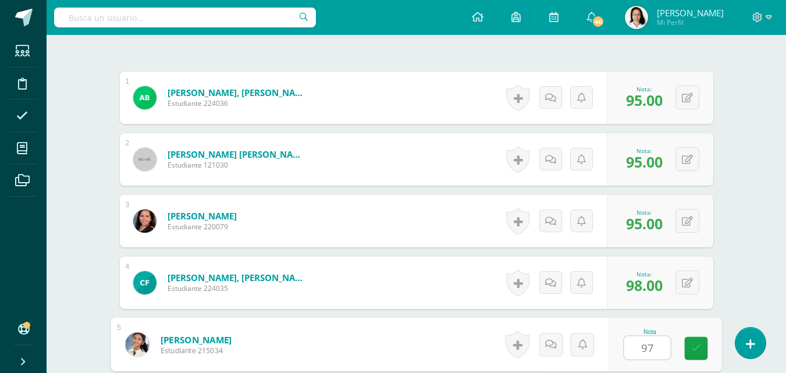
type input "97"
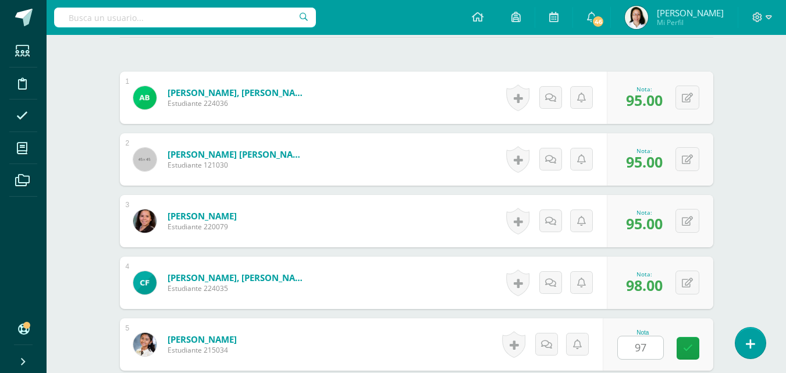
scroll to position [555, 0]
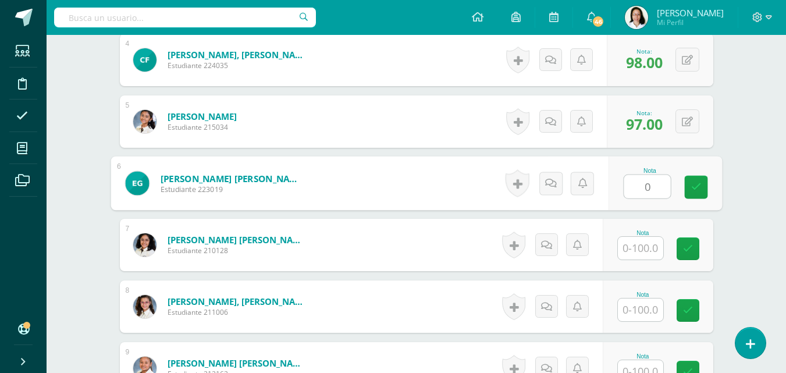
type input "0"
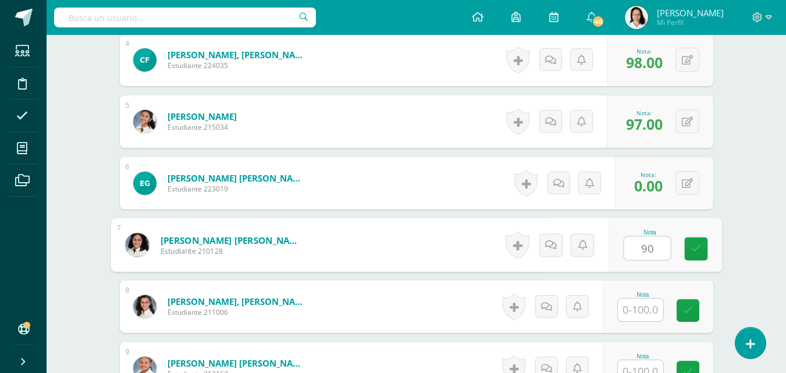
type input "90"
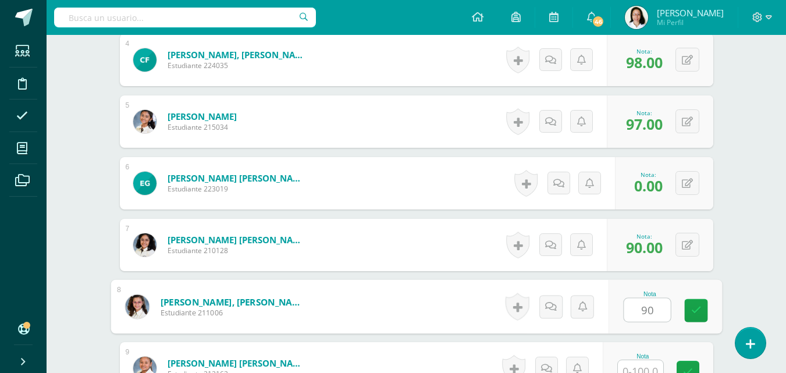
type input "90"
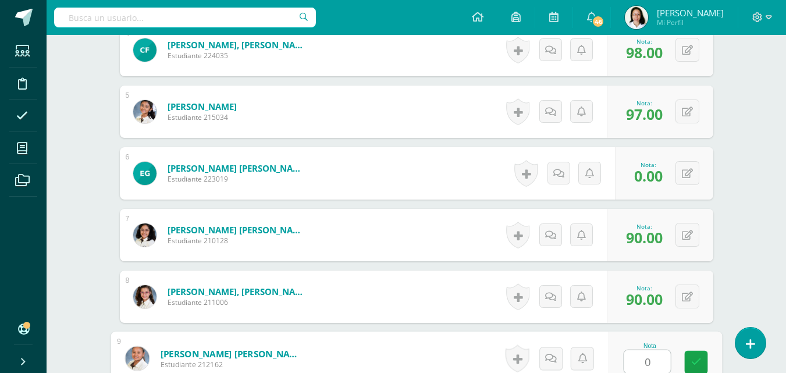
type input "0"
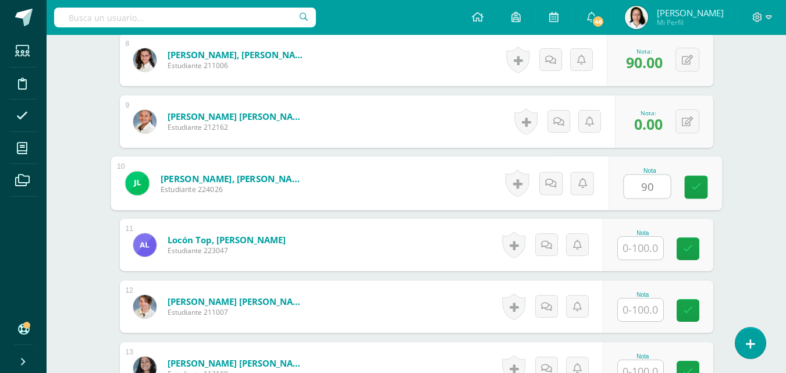
type input "90"
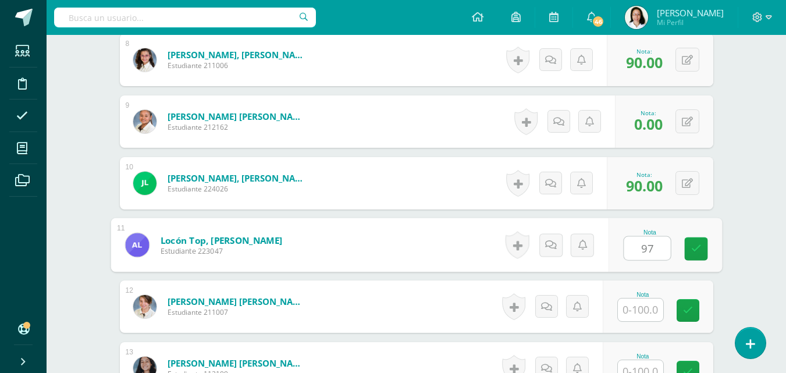
type input "97"
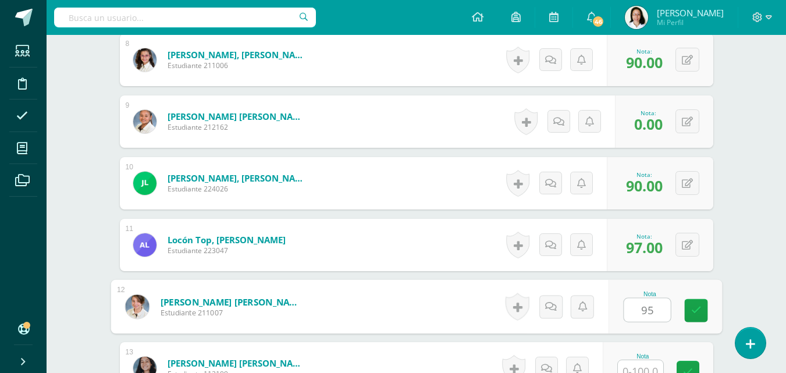
type input "95"
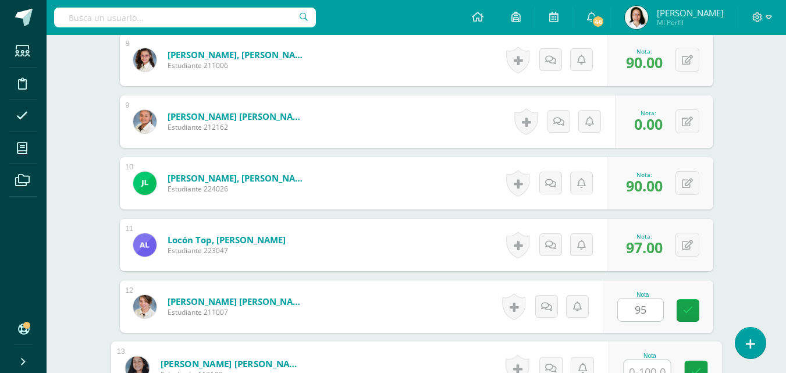
scroll to position [812, 0]
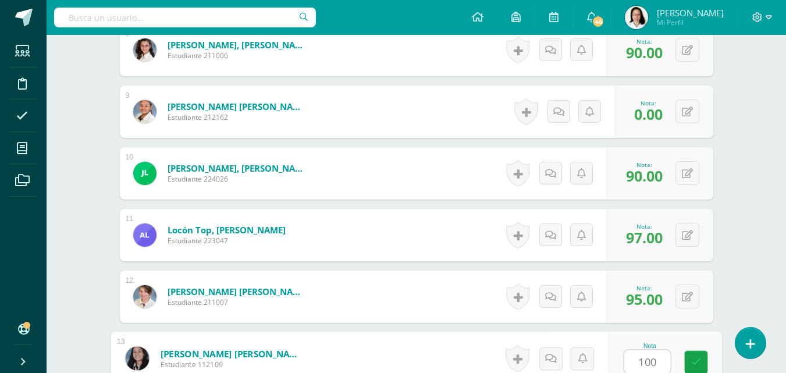
type input "100"
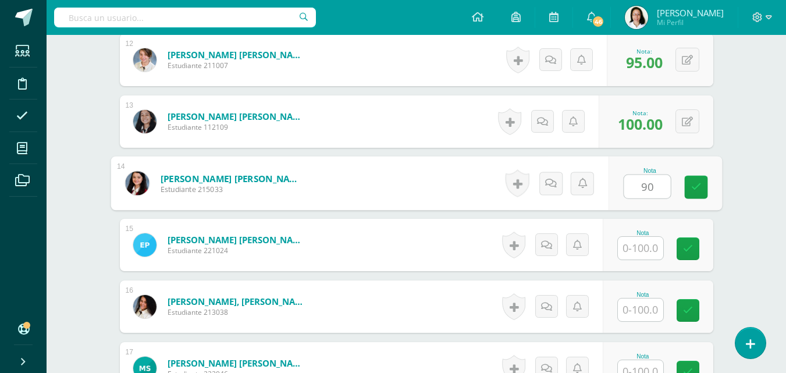
type input "90"
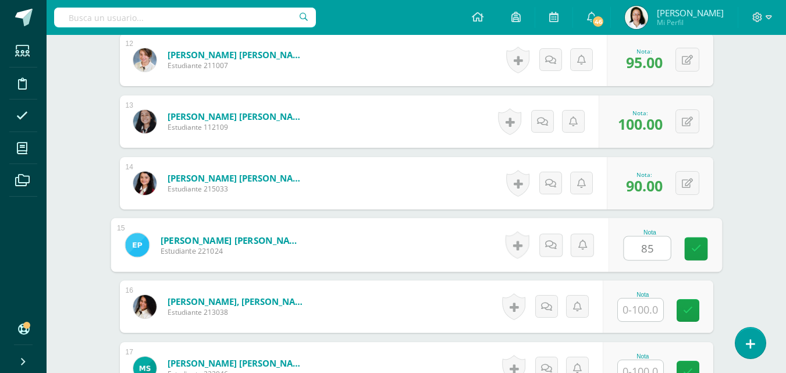
type input "85"
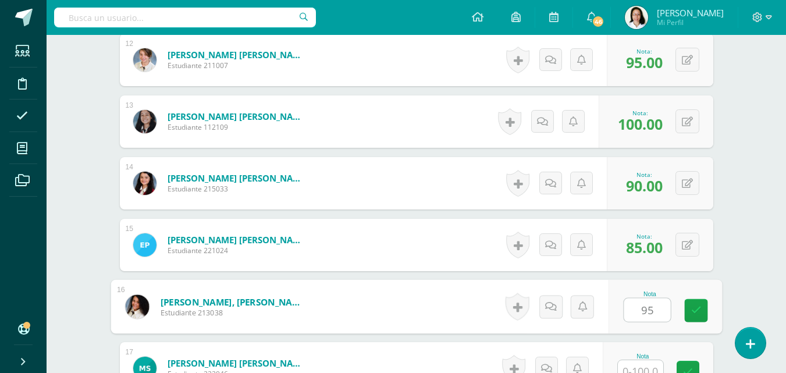
type input "95"
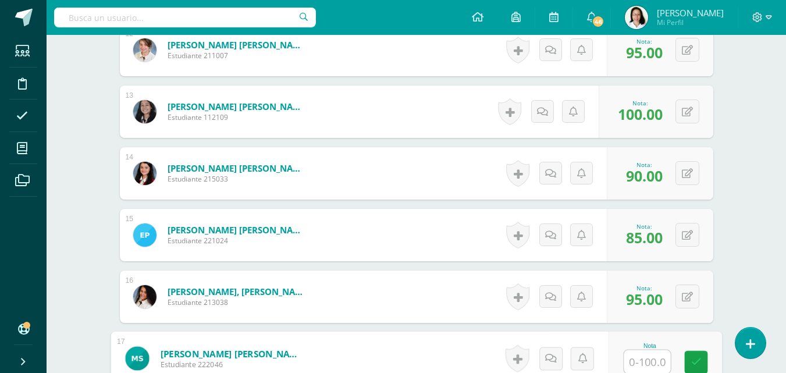
type input "0"
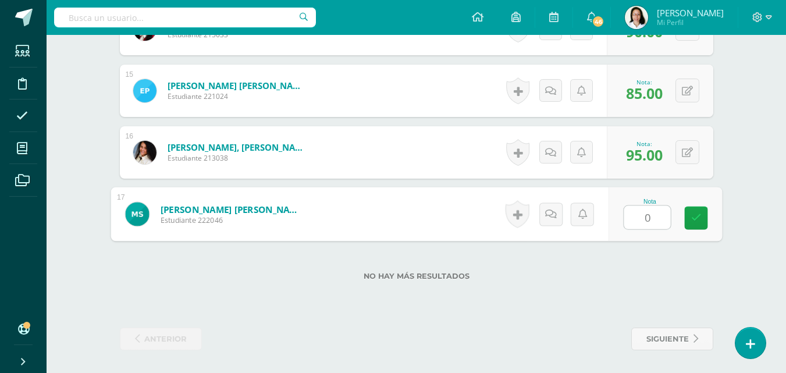
scroll to position [1203, 0]
click at [696, 213] on icon at bounding box center [695, 217] width 10 height 10
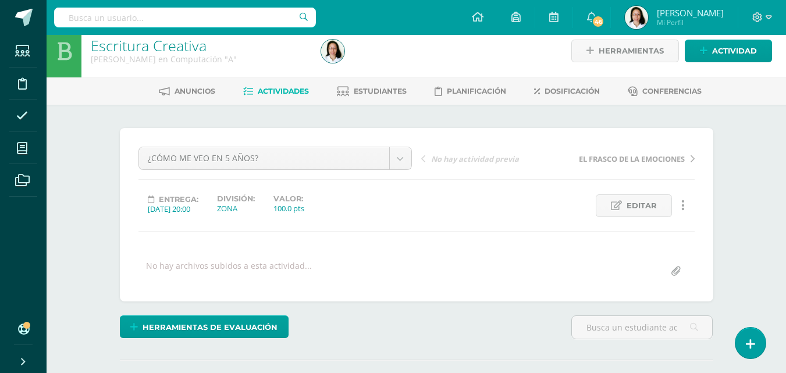
scroll to position [0, 0]
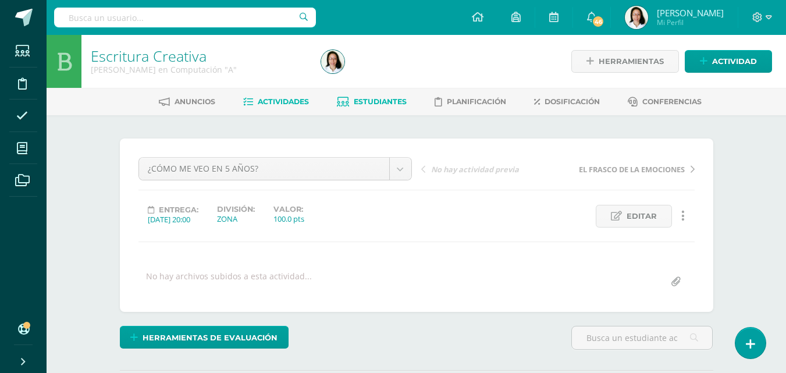
drag, startPoint x: 794, startPoint y: 304, endPoint x: 354, endPoint y: 103, distance: 483.8
click at [354, 103] on span "Estudiantes" at bounding box center [380, 101] width 53 height 9
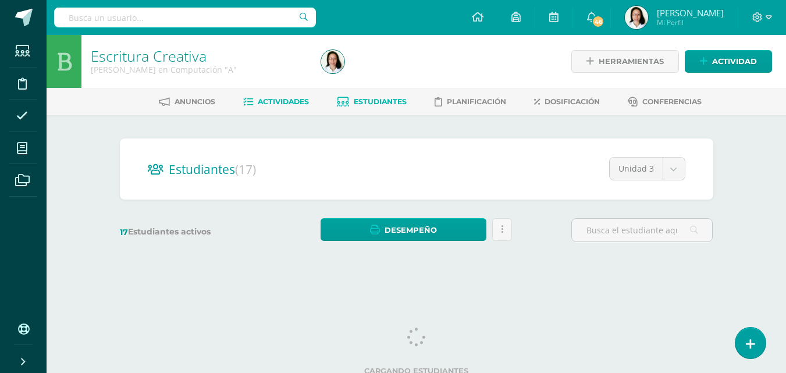
click at [268, 102] on span "Actividades" at bounding box center [283, 101] width 51 height 9
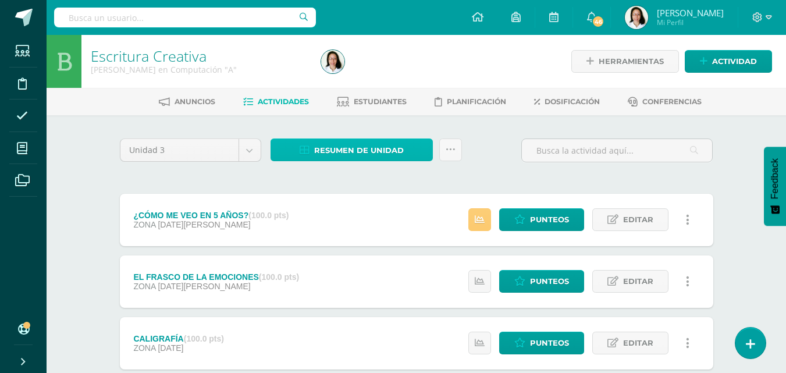
click at [388, 149] on span "Resumen de unidad" at bounding box center [359, 151] width 90 height 22
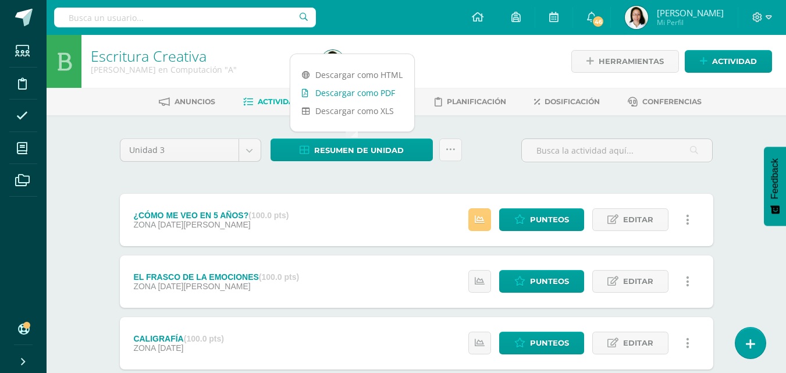
click at [362, 93] on link "Descargar como PDF" at bounding box center [352, 93] width 124 height 18
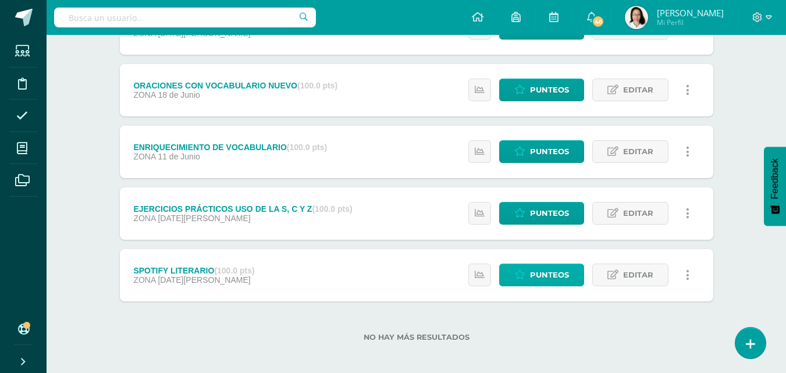
scroll to position [382, 0]
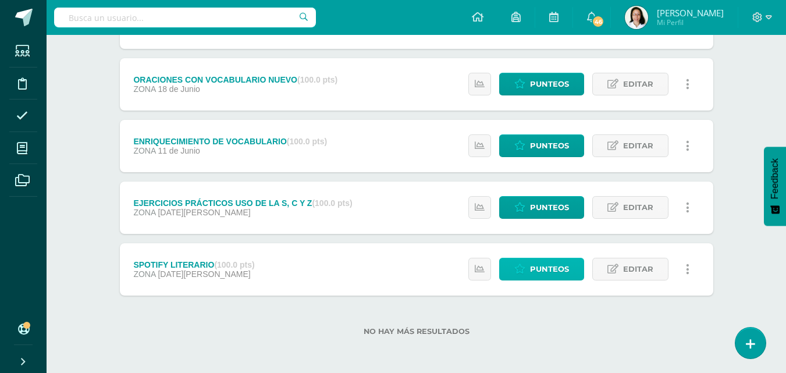
click at [518, 268] on icon at bounding box center [519, 269] width 11 height 10
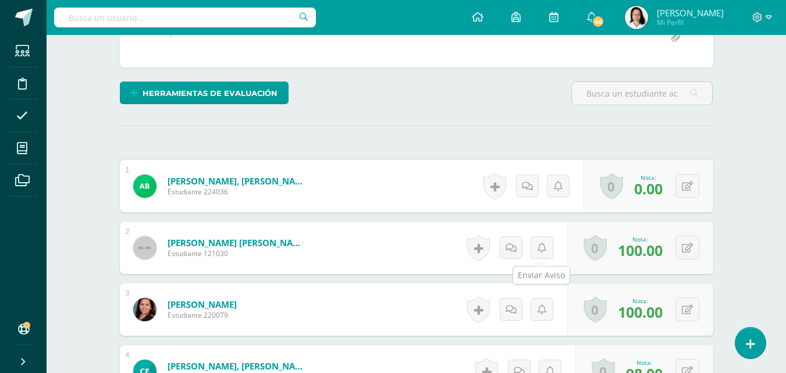
scroll to position [245, 0]
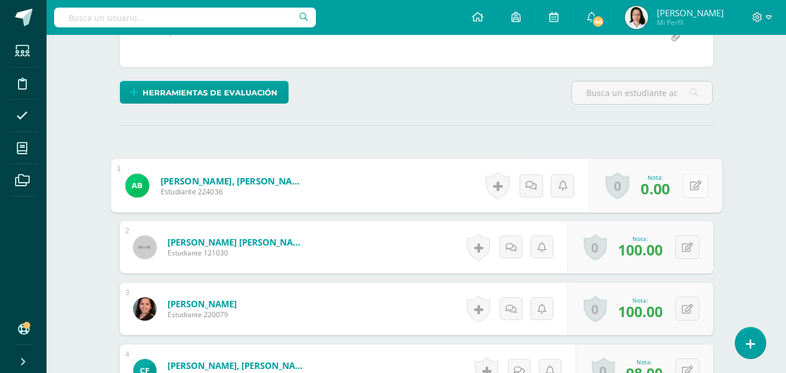
click at [685, 184] on button at bounding box center [695, 185] width 24 height 24
type input "60"
click at [661, 190] on icon at bounding box center [664, 189] width 10 height 10
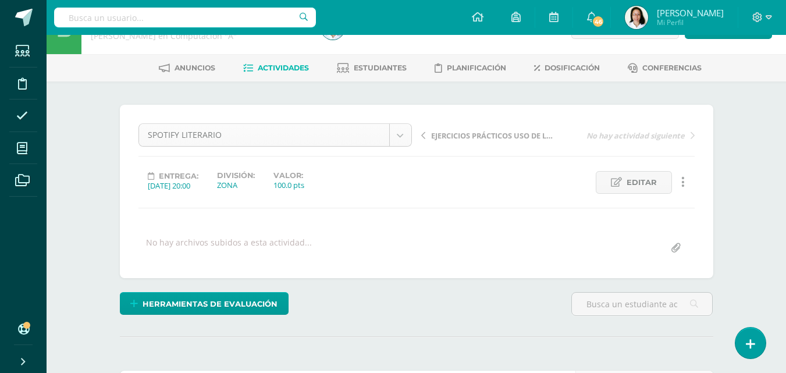
scroll to position [0, 0]
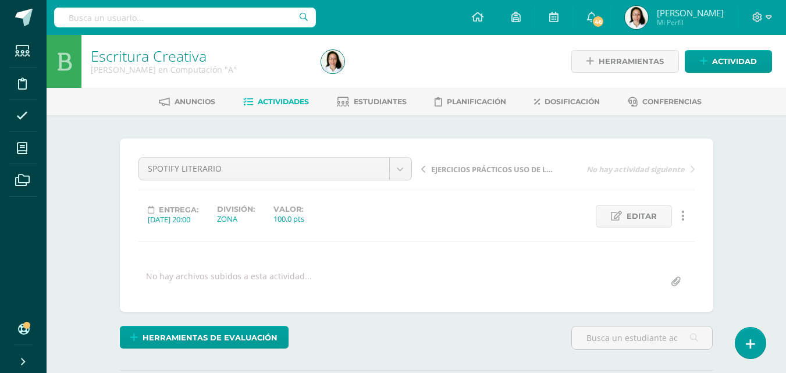
click at [258, 98] on span "Actividades" at bounding box center [283, 101] width 51 height 9
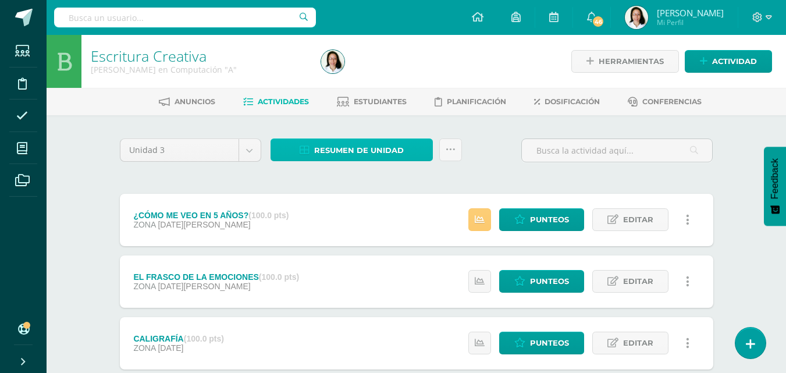
click at [352, 148] on span "Resumen de unidad" at bounding box center [359, 151] width 90 height 22
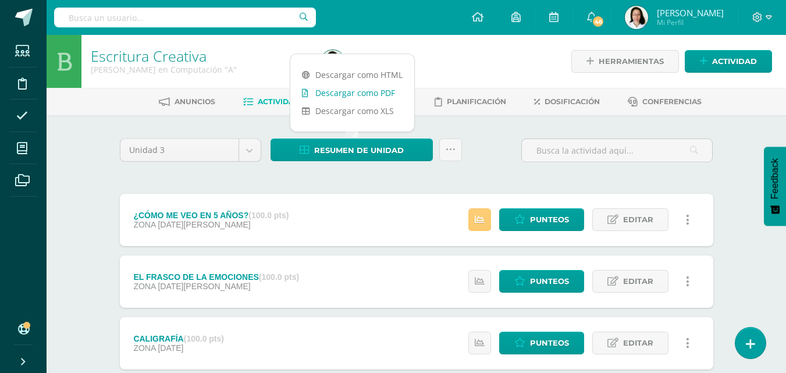
click at [341, 95] on link "Descargar como PDF" at bounding box center [352, 93] width 124 height 18
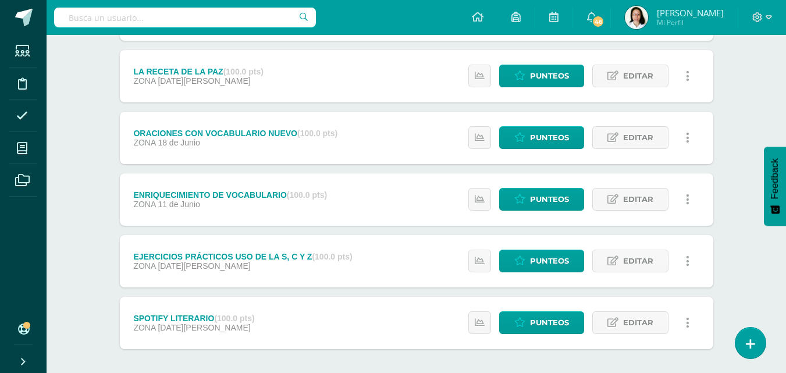
scroll to position [349, 0]
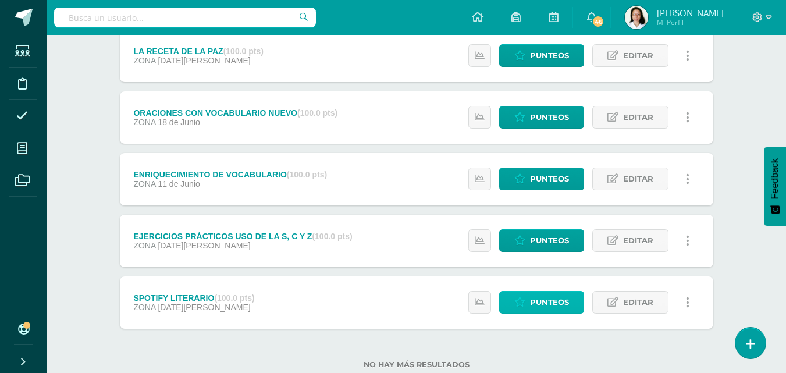
click at [564, 302] on span "Punteos" at bounding box center [549, 302] width 39 height 22
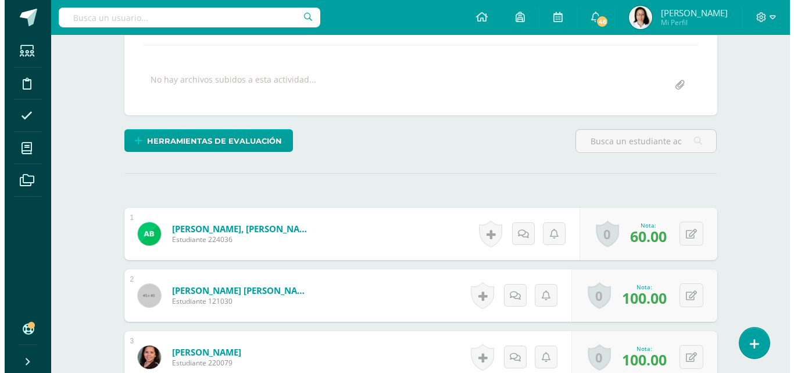
scroll to position [214, 0]
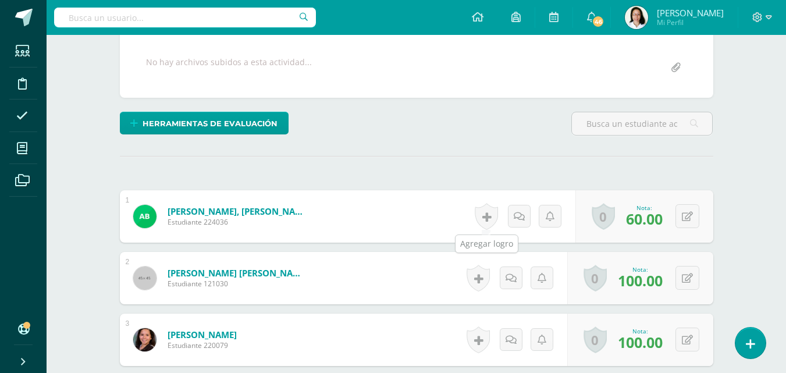
click at [489, 220] on link at bounding box center [486, 216] width 23 height 27
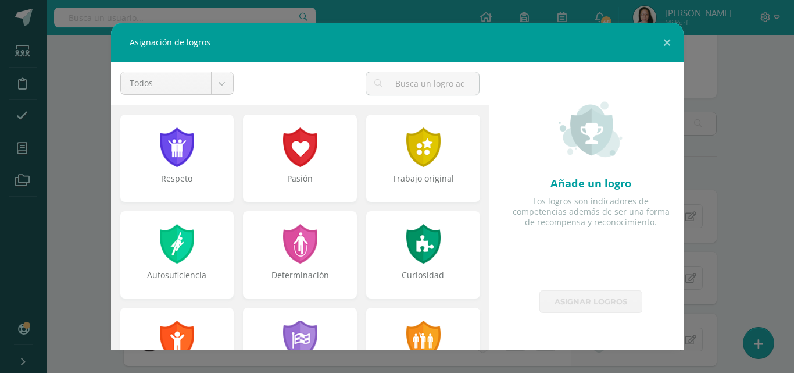
scroll to position [215, 0]
click at [180, 156] on div at bounding box center [177, 146] width 40 height 42
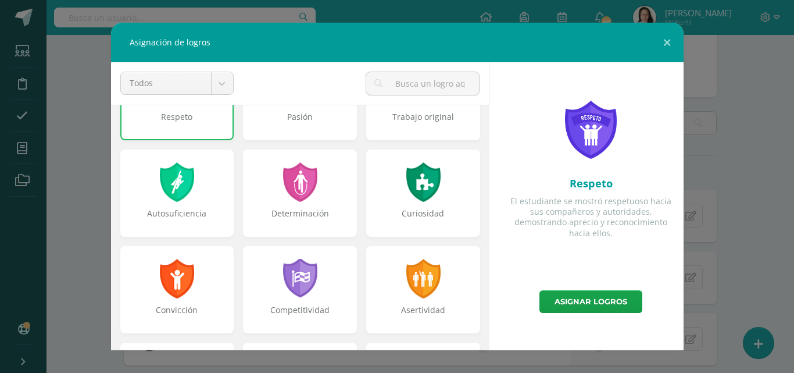
scroll to position [291, 0]
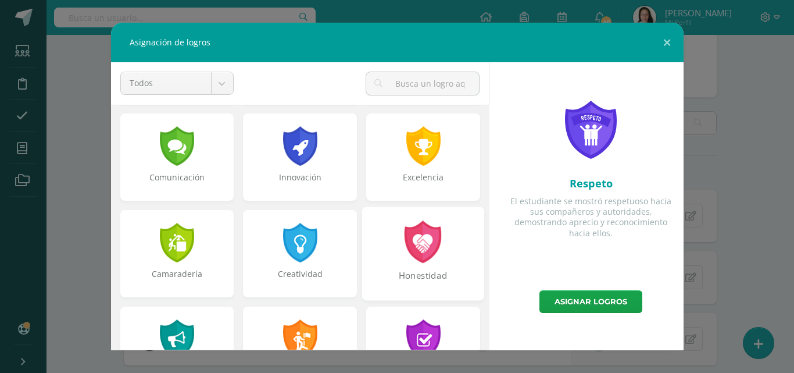
drag, startPoint x: 414, startPoint y: 172, endPoint x: 468, endPoint y: 212, distance: 67.7
click at [414, 170] on div "Excelencia" at bounding box center [423, 156] width 114 height 87
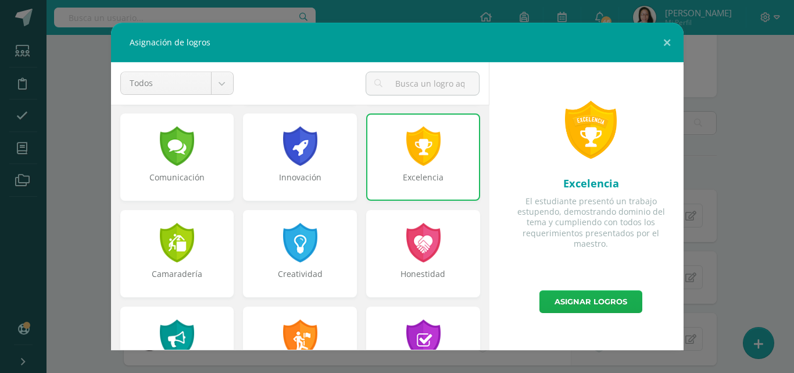
click at [571, 302] on link "Asignar logros" at bounding box center [591, 301] width 103 height 23
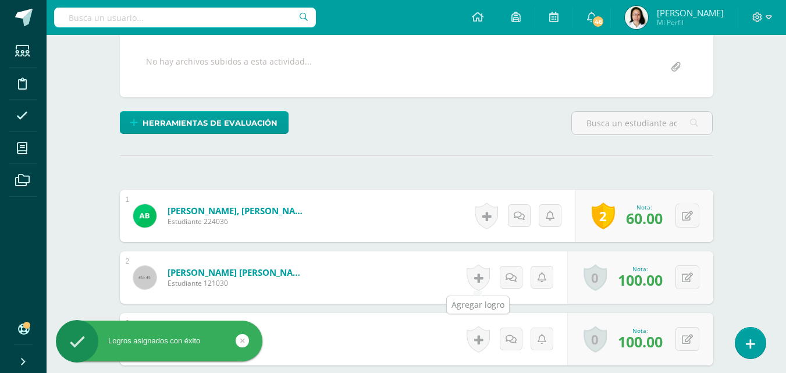
click at [477, 277] on link at bounding box center [477, 277] width 23 height 27
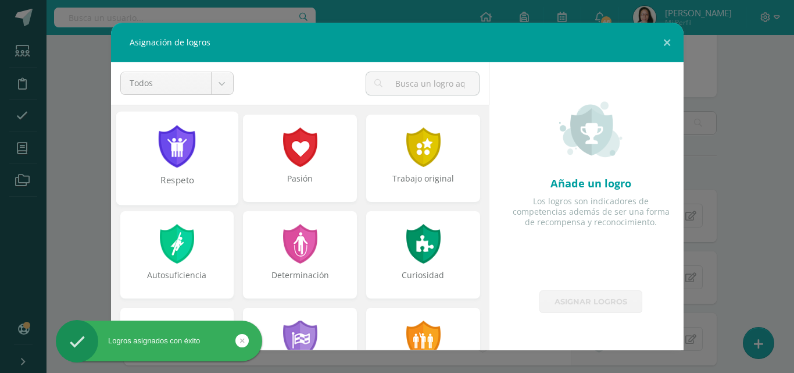
click at [162, 163] on div at bounding box center [177, 146] width 40 height 42
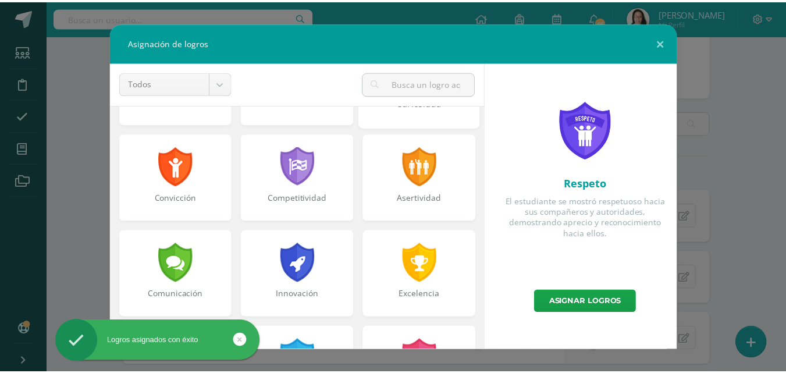
scroll to position [174, 0]
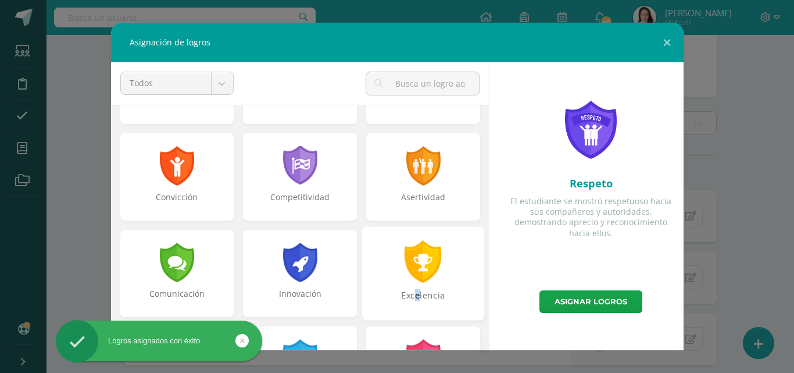
click at [411, 291] on div "Excelencia" at bounding box center [423, 301] width 120 height 25
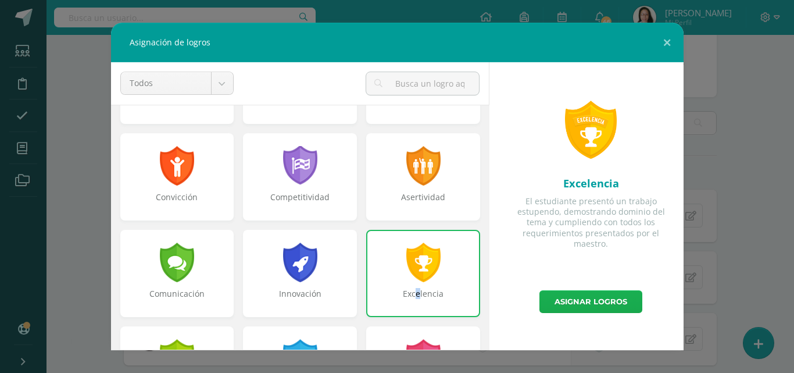
click at [573, 294] on link "Asignar logros" at bounding box center [591, 301] width 103 height 23
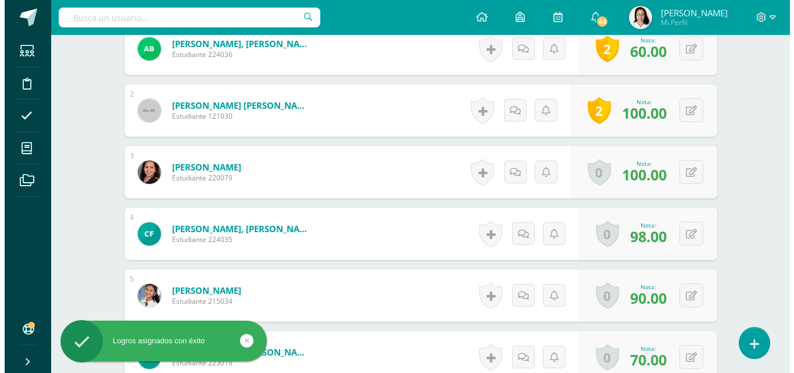
scroll to position [389, 0]
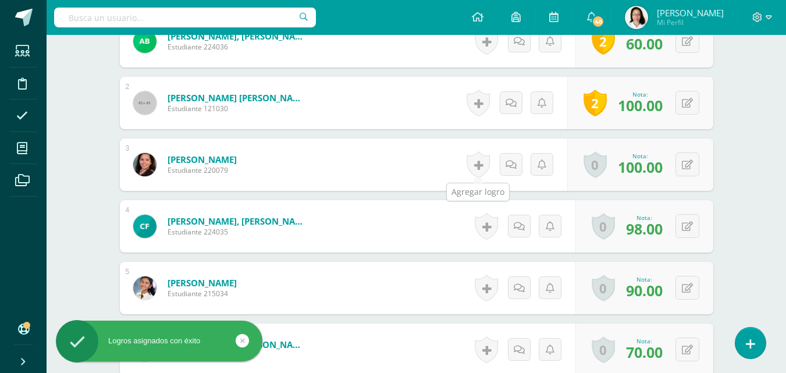
click at [476, 167] on link at bounding box center [477, 164] width 23 height 27
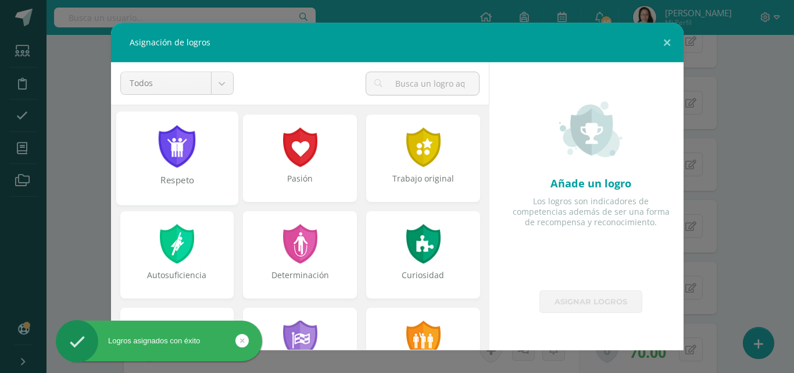
click at [157, 163] on div at bounding box center [177, 146] width 40 height 42
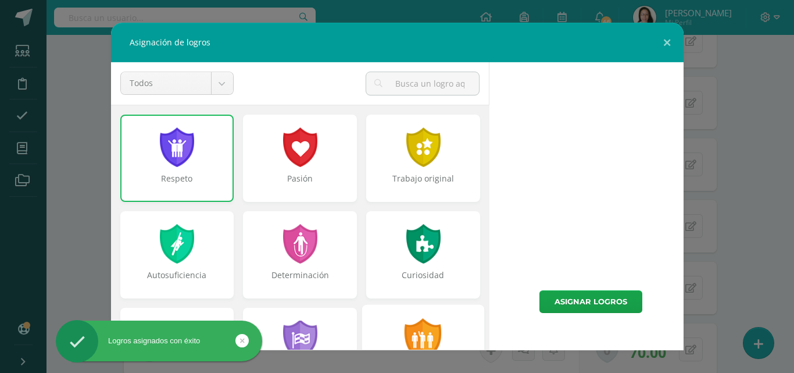
scroll to position [58, 0]
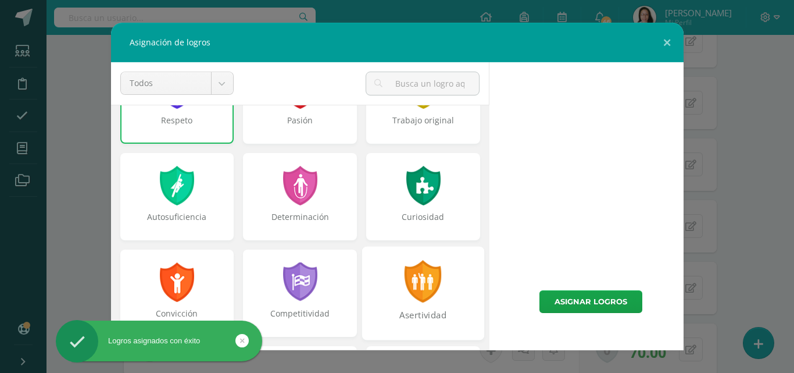
click at [427, 280] on div at bounding box center [424, 281] width 40 height 42
click at [612, 306] on link "Asignar logros" at bounding box center [591, 301] width 103 height 23
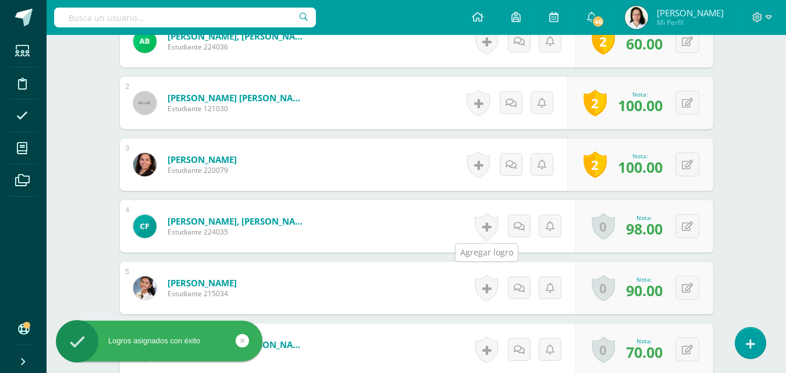
click at [487, 224] on link at bounding box center [486, 226] width 23 height 27
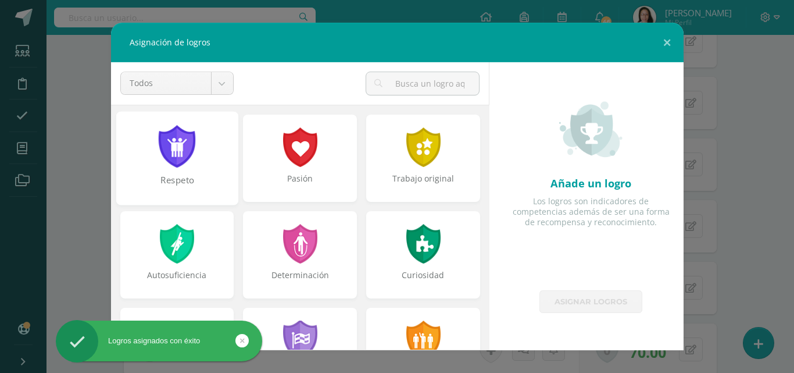
click at [181, 174] on div "Respeto" at bounding box center [177, 186] width 120 height 25
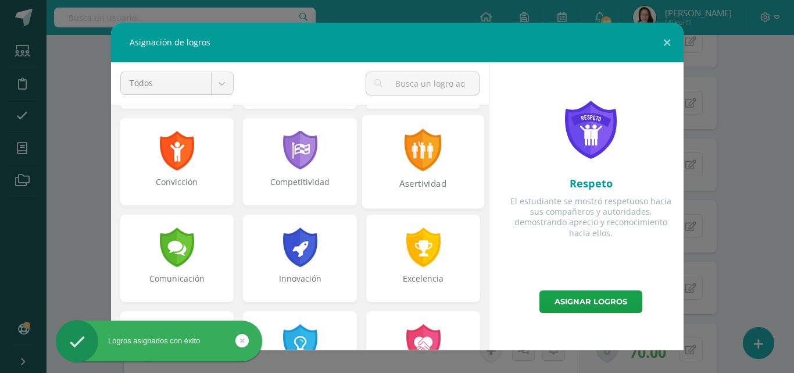
scroll to position [233, 0]
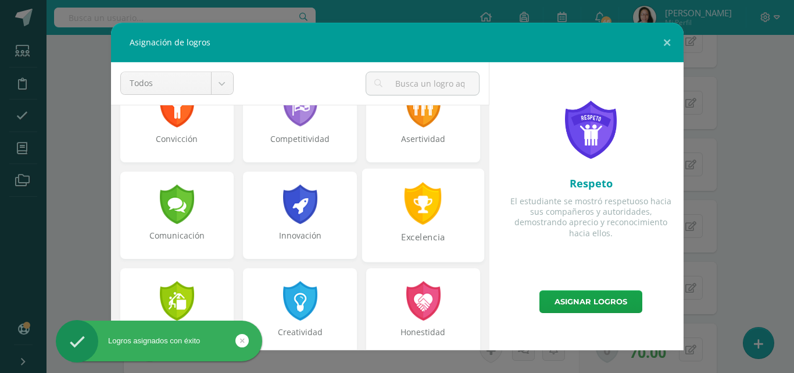
click at [415, 229] on div "Excelencia" at bounding box center [423, 215] width 122 height 94
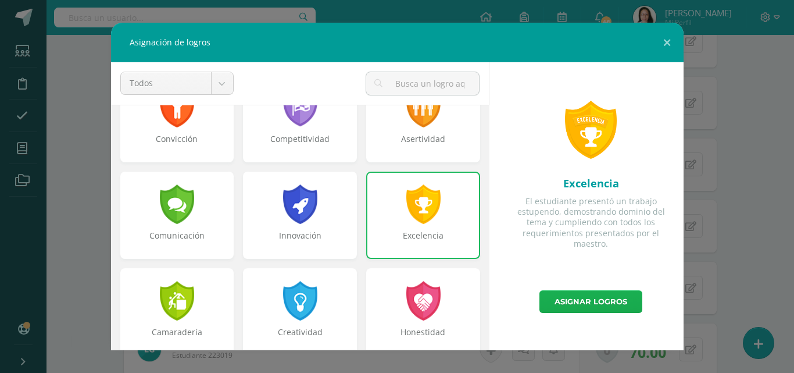
click at [600, 302] on link "Asignar logros" at bounding box center [591, 301] width 103 height 23
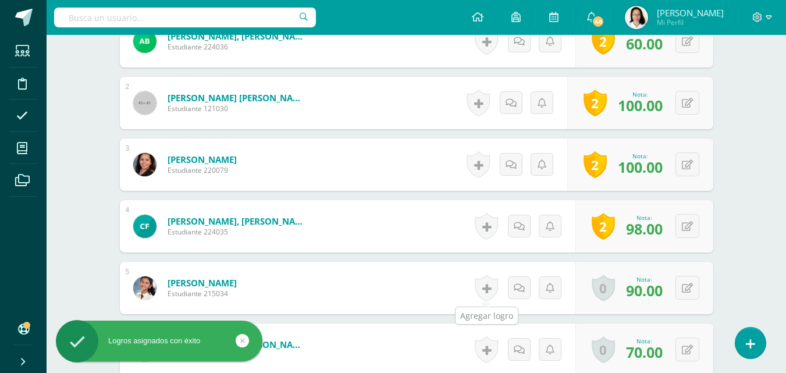
click at [487, 281] on link at bounding box center [486, 287] width 23 height 27
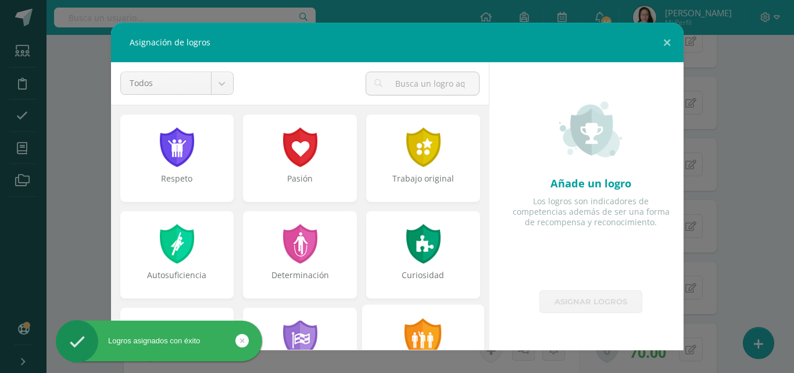
click at [166, 158] on div at bounding box center [176, 147] width 37 height 40
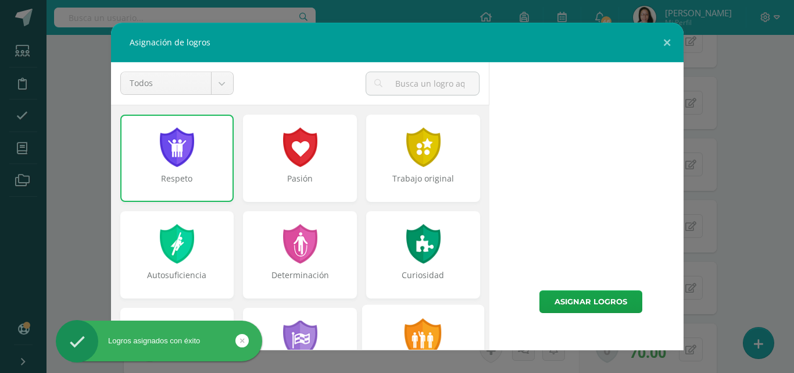
click at [404, 333] on div at bounding box center [424, 339] width 40 height 42
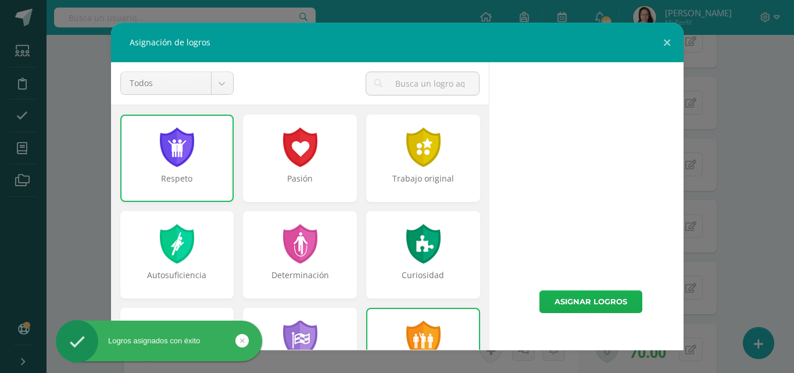
click at [589, 308] on link "Asignar logros" at bounding box center [591, 301] width 103 height 23
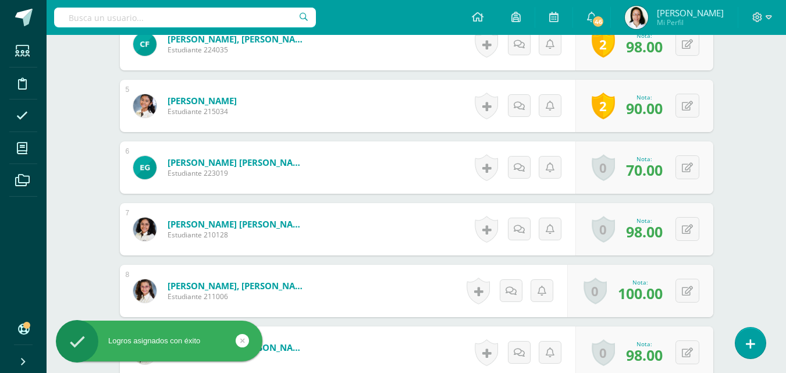
scroll to position [680, 0]
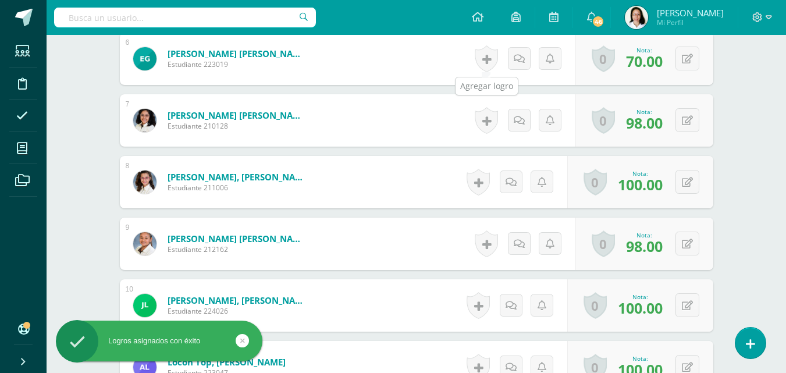
click at [489, 63] on link at bounding box center [486, 58] width 23 height 27
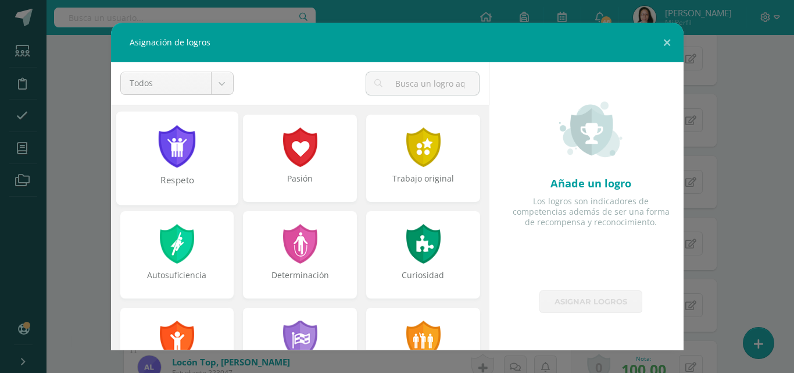
click at [173, 166] on div at bounding box center [177, 146] width 40 height 42
click at [418, 336] on div at bounding box center [423, 340] width 37 height 40
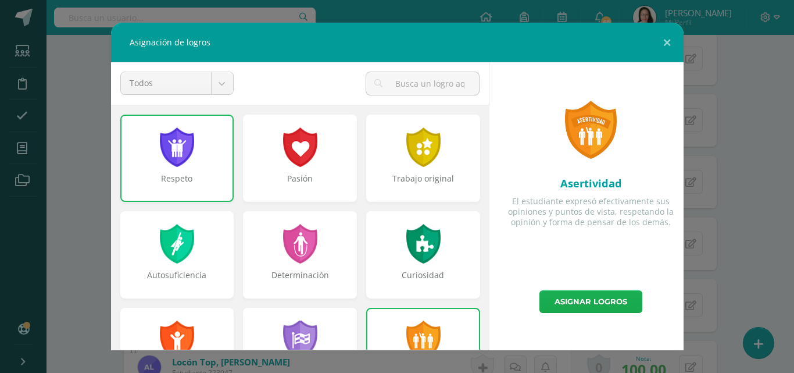
click at [574, 299] on link "Asignar logros" at bounding box center [591, 301] width 103 height 23
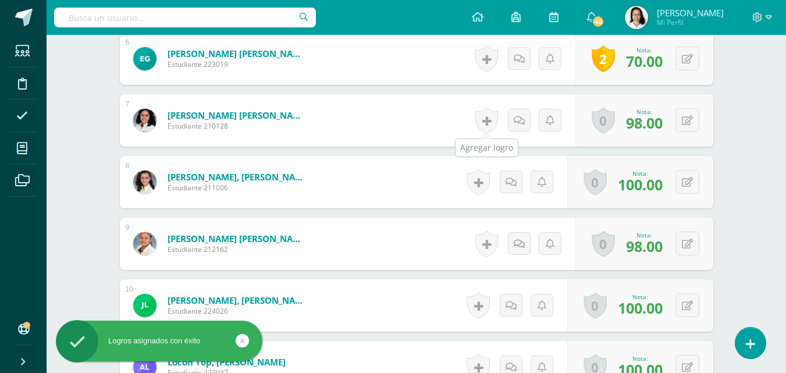
click at [486, 120] on link at bounding box center [486, 120] width 23 height 27
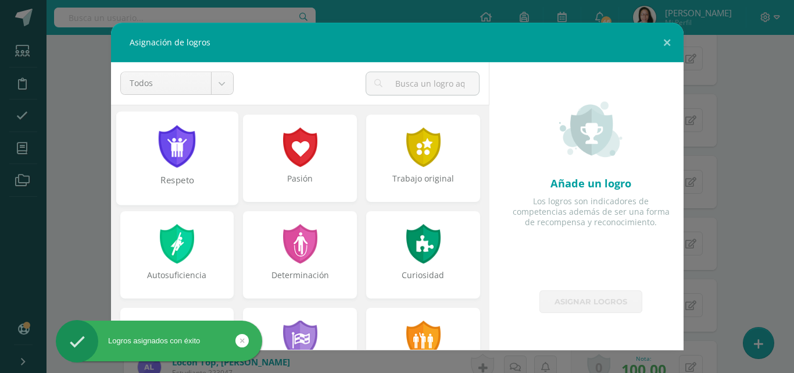
click at [169, 179] on div "Respeto" at bounding box center [177, 186] width 120 height 25
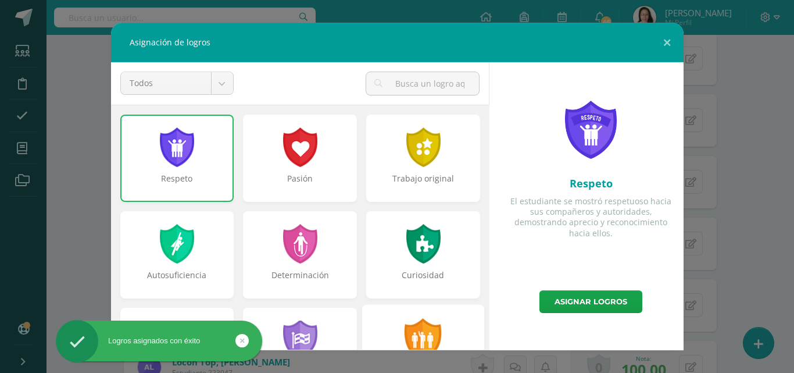
click at [422, 337] on div at bounding box center [424, 339] width 40 height 42
click at [543, 302] on link "Asignar logros" at bounding box center [591, 301] width 103 height 23
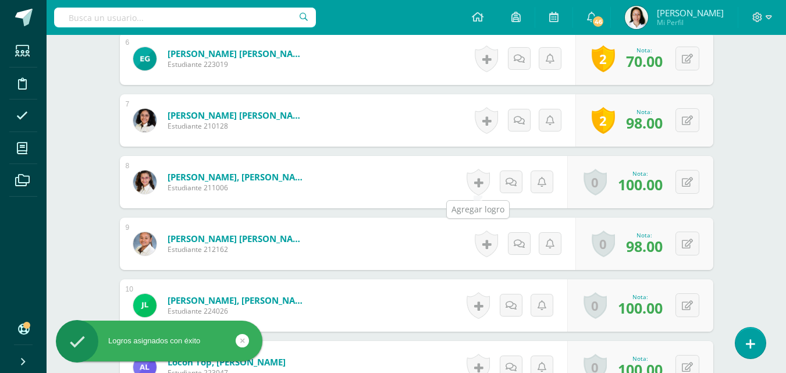
click at [481, 188] on link at bounding box center [477, 182] width 23 height 27
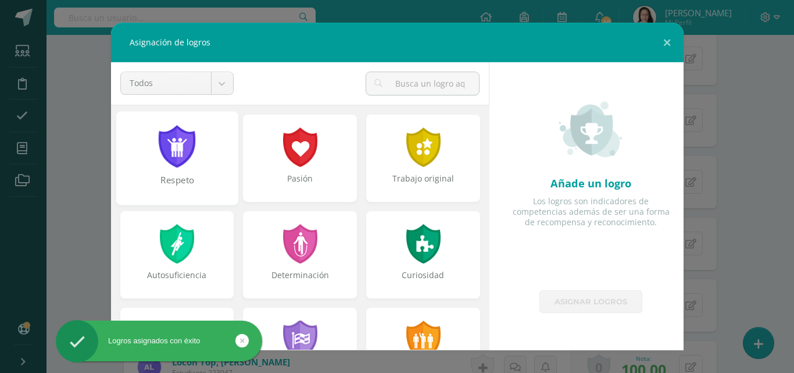
click at [181, 184] on div "Respeto" at bounding box center [177, 186] width 120 height 25
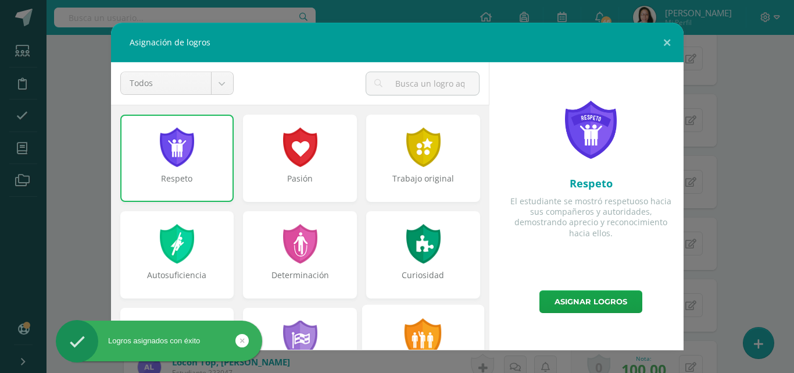
click at [409, 338] on div at bounding box center [424, 339] width 40 height 42
click at [579, 300] on link "Asignar logros" at bounding box center [591, 301] width 103 height 23
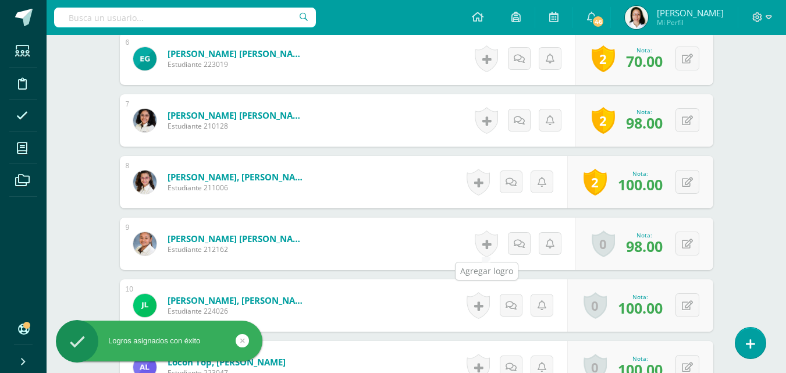
click at [484, 249] on link at bounding box center [486, 243] width 23 height 27
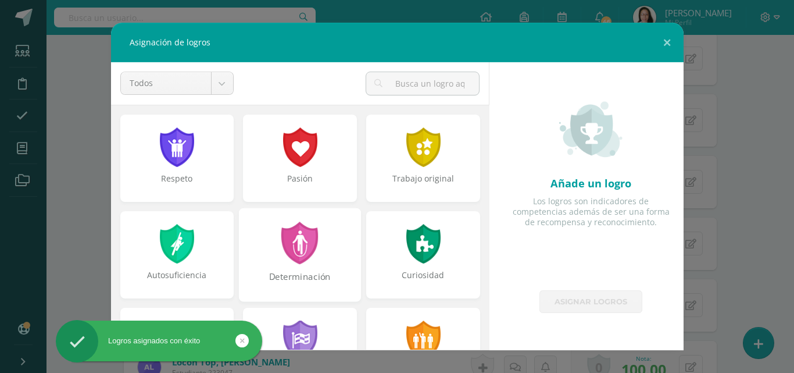
drag, startPoint x: 166, startPoint y: 173, endPoint x: 268, endPoint y: 231, distance: 117.2
click at [167, 173] on div "Respeto" at bounding box center [177, 158] width 114 height 87
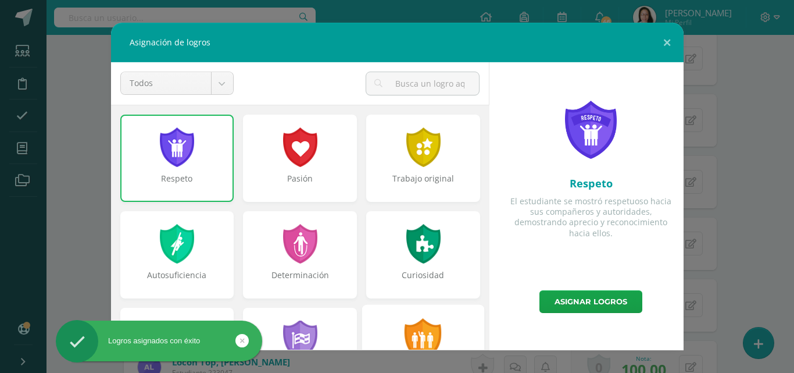
click at [415, 330] on div at bounding box center [424, 339] width 40 height 42
click at [596, 305] on link "Asignar logros" at bounding box center [591, 301] width 103 height 23
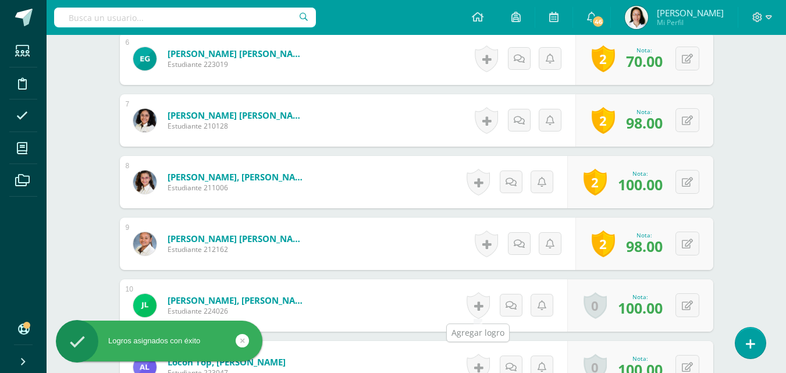
click at [479, 301] on link at bounding box center [477, 305] width 23 height 27
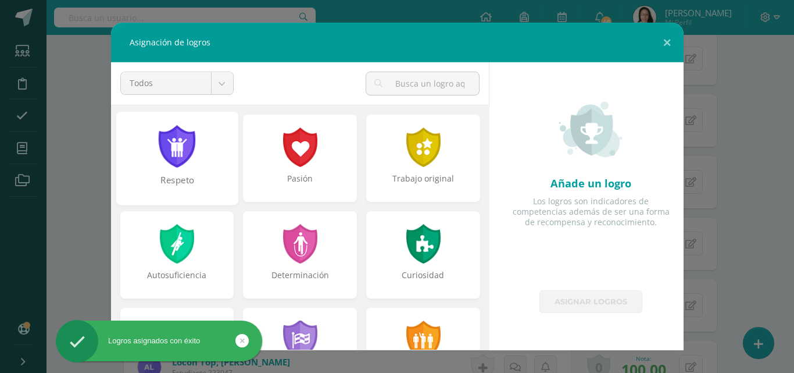
click at [211, 177] on div "Respeto" at bounding box center [177, 186] width 120 height 25
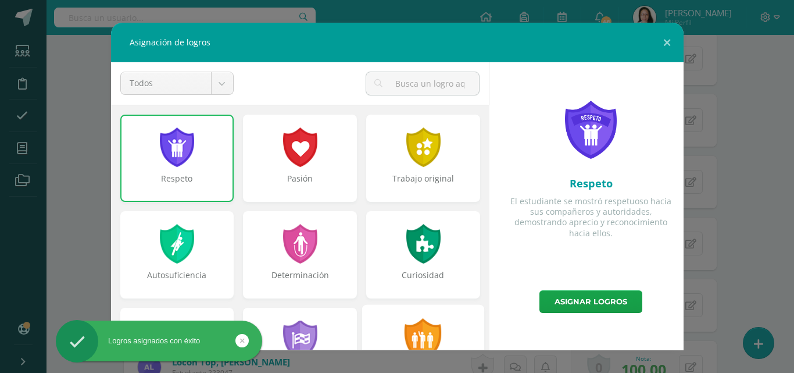
click at [408, 330] on div at bounding box center [424, 339] width 40 height 42
click at [589, 299] on link "Asignar logros" at bounding box center [591, 301] width 103 height 23
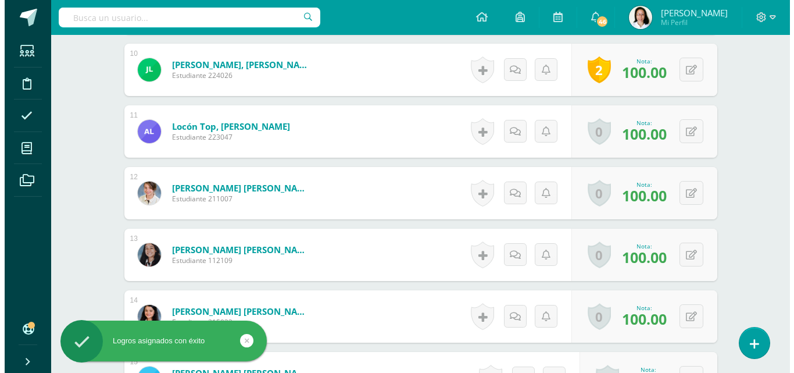
scroll to position [971, 0]
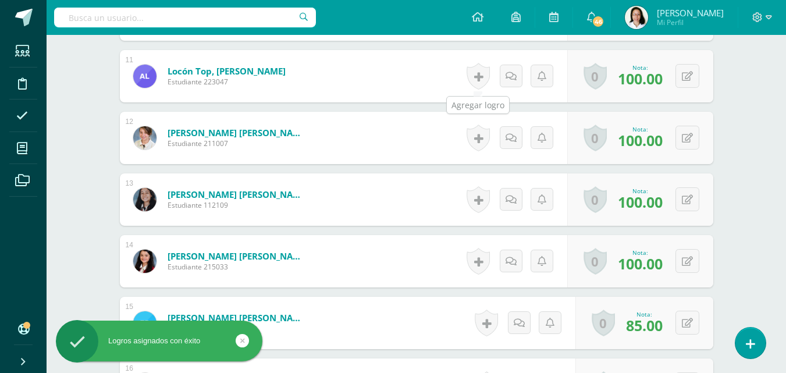
click at [475, 76] on link at bounding box center [477, 76] width 23 height 27
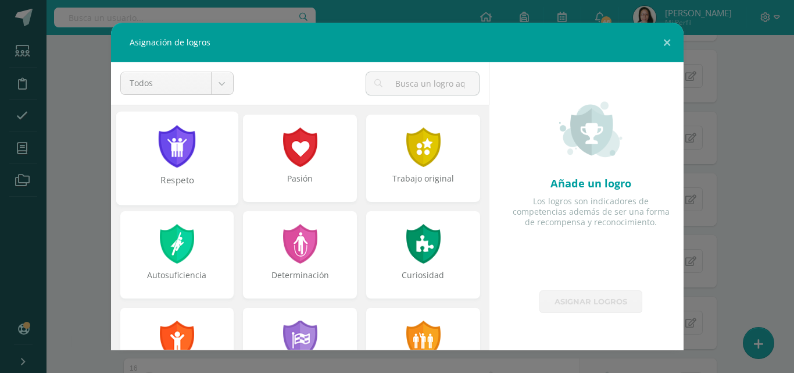
click at [184, 168] on div "Respeto" at bounding box center [177, 158] width 122 height 94
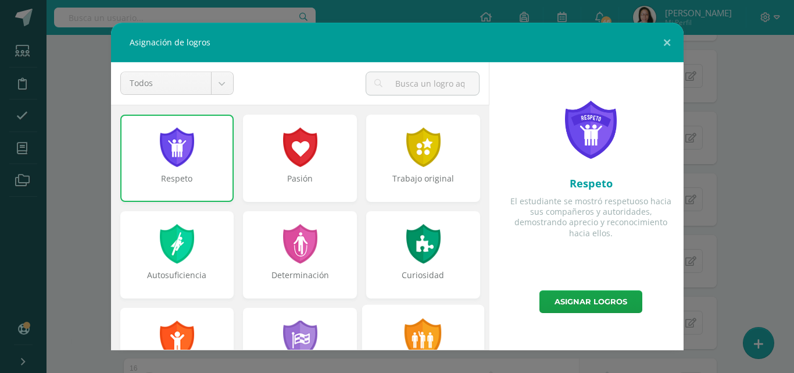
click at [407, 337] on div at bounding box center [424, 339] width 40 height 42
click at [573, 305] on link "Asignar logros" at bounding box center [591, 301] width 103 height 23
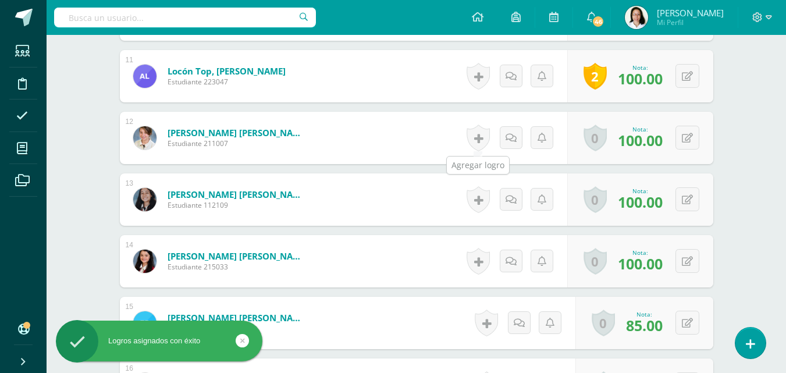
click at [476, 144] on link at bounding box center [477, 137] width 23 height 27
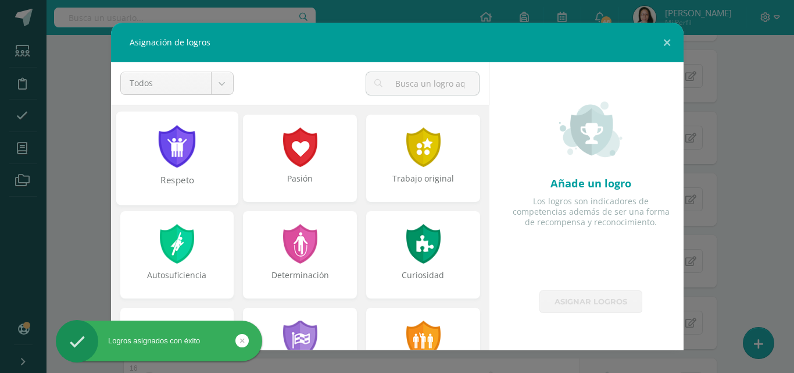
click at [177, 170] on div "Respeto" at bounding box center [177, 158] width 122 height 94
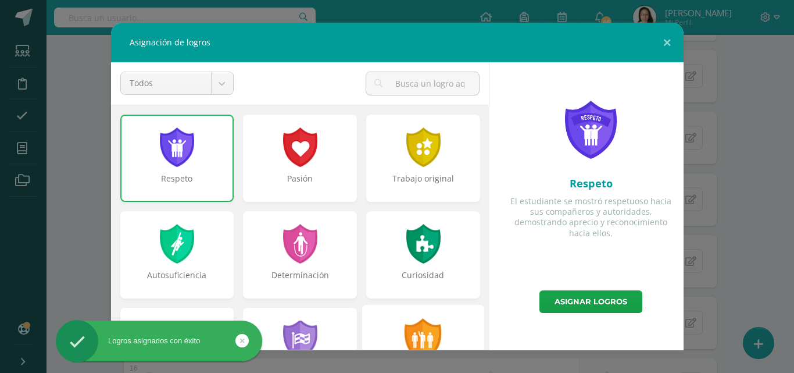
click at [393, 333] on div "Asertividad" at bounding box center [423, 351] width 122 height 94
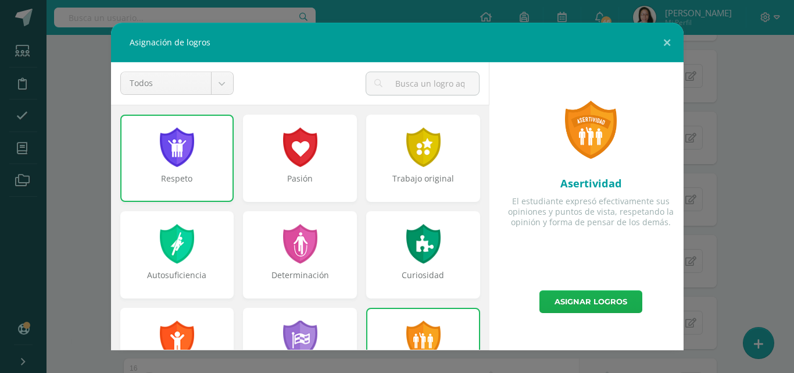
click at [604, 303] on link "Asignar logros" at bounding box center [591, 301] width 103 height 23
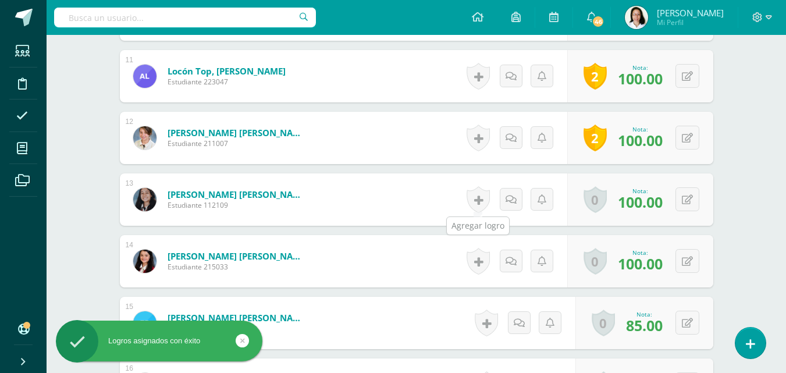
drag, startPoint x: 474, startPoint y: 206, endPoint x: 184, endPoint y: 157, distance: 293.8
click at [473, 206] on link at bounding box center [477, 199] width 23 height 27
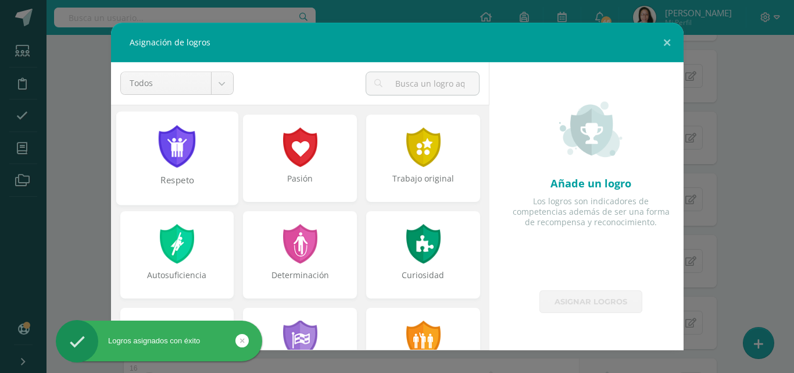
click at [189, 165] on div at bounding box center [177, 146] width 40 height 42
click at [407, 336] on div at bounding box center [423, 340] width 37 height 40
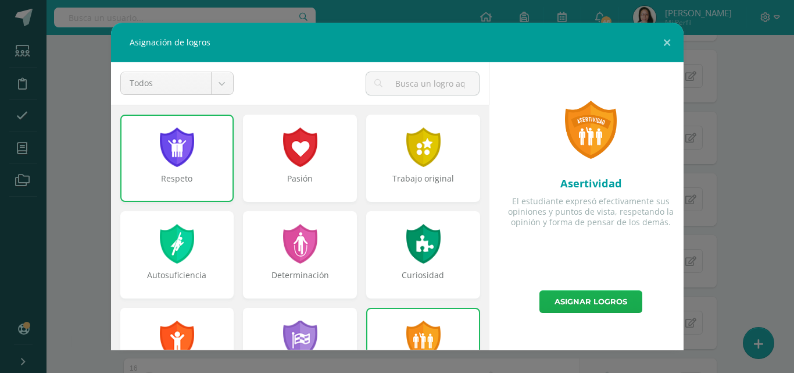
click at [566, 304] on link "Asignar logros" at bounding box center [591, 301] width 103 height 23
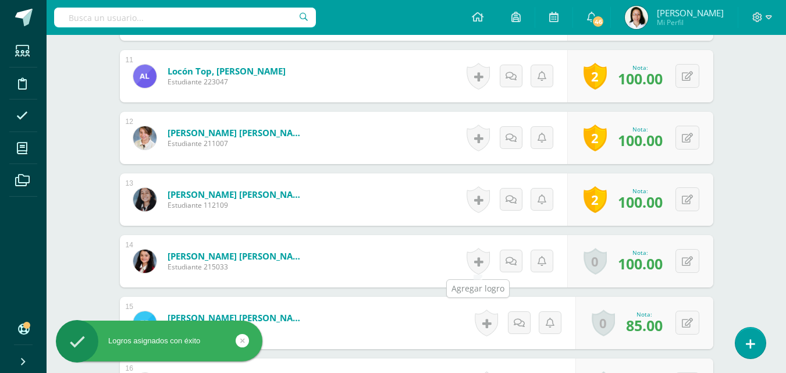
click at [481, 268] on link at bounding box center [477, 261] width 23 height 27
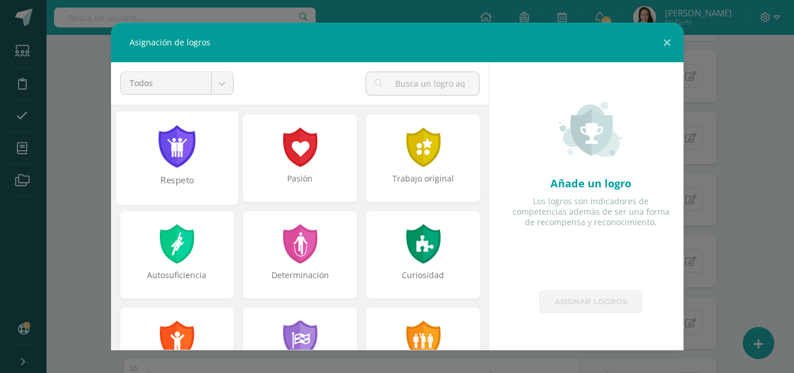
click at [199, 179] on div "Respeto" at bounding box center [177, 186] width 120 height 25
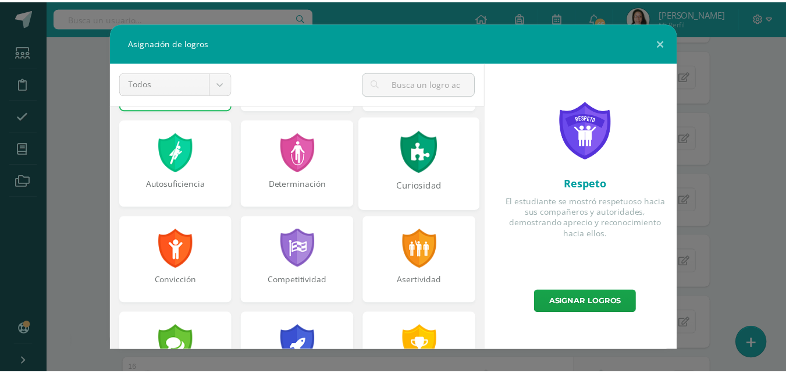
scroll to position [116, 0]
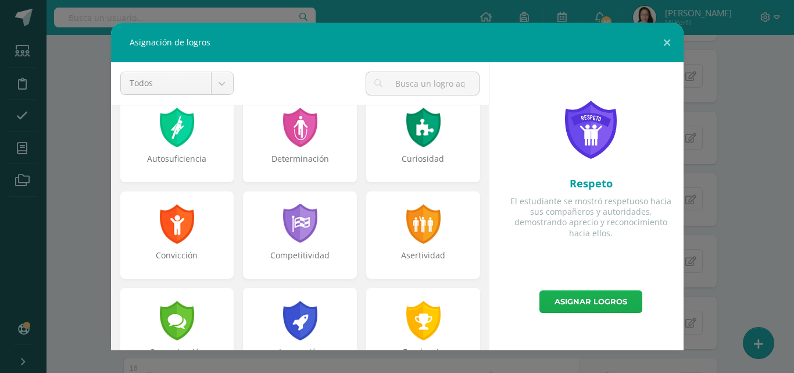
drag, startPoint x: 414, startPoint y: 321, endPoint x: 570, endPoint y: 302, distance: 157.0
click at [415, 322] on div at bounding box center [423, 321] width 37 height 40
click at [595, 305] on link "Asignar logros" at bounding box center [591, 301] width 103 height 23
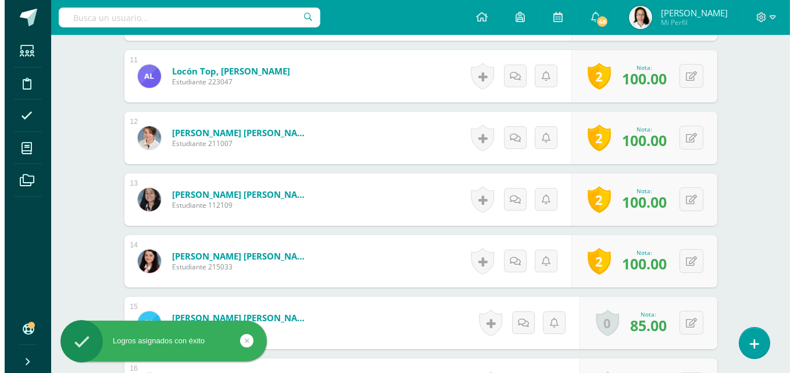
scroll to position [1087, 0]
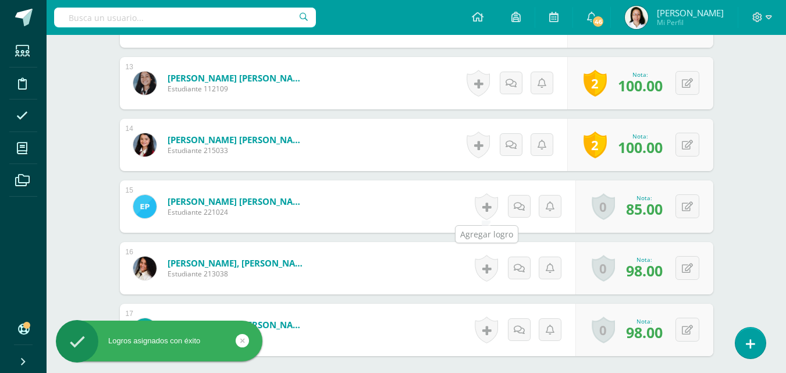
click at [481, 211] on link at bounding box center [486, 206] width 23 height 27
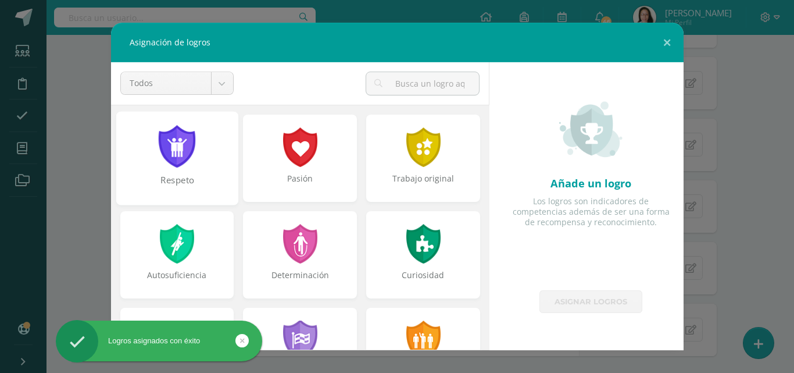
click div "Respeto"
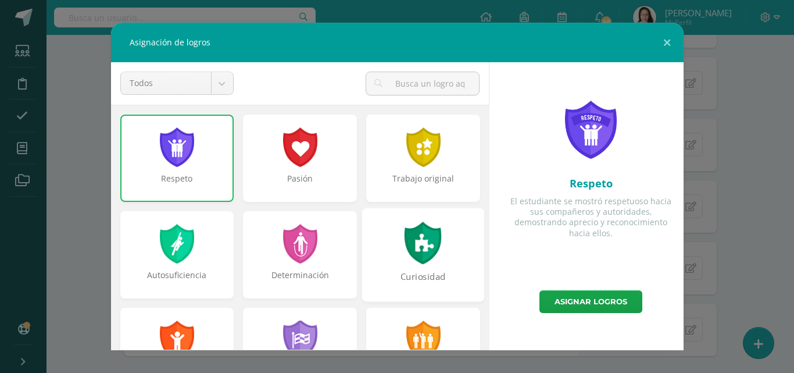
scroll to position [58, 0]
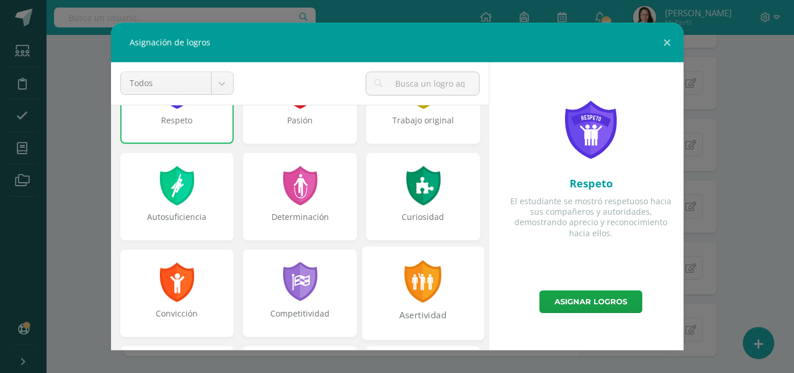
click div
click link "Asignar logros"
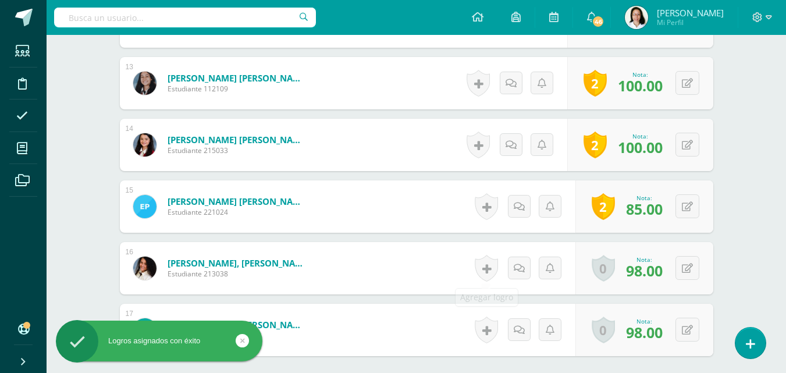
click link
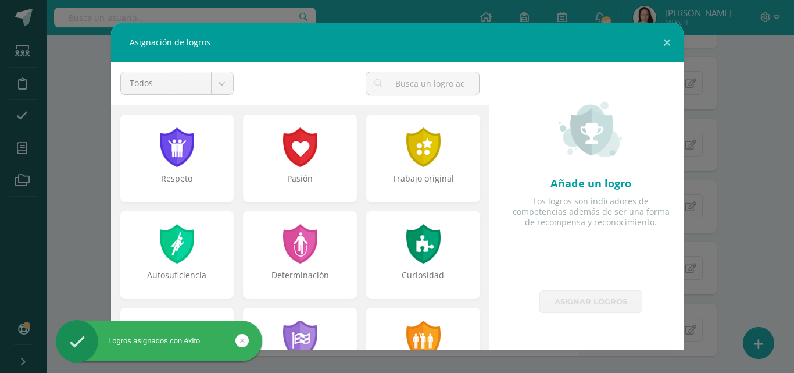
click div "Respeto"
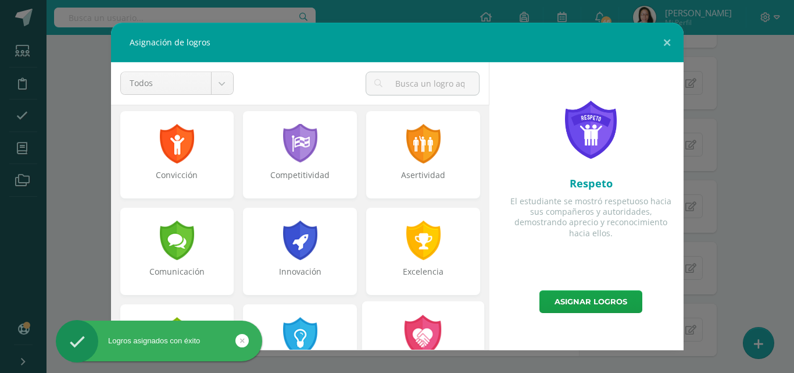
scroll to position [291, 0]
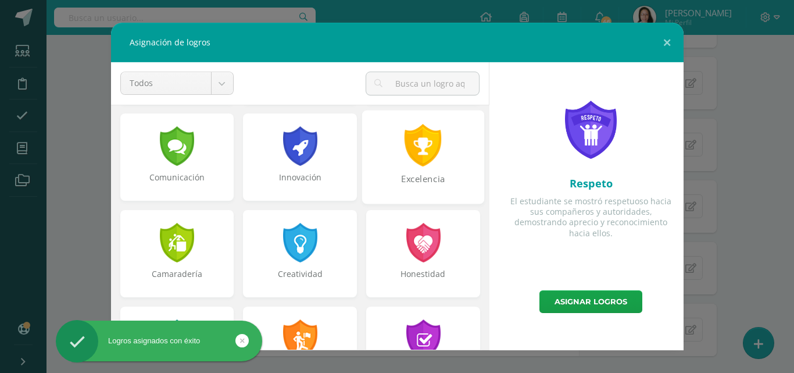
click div "Excelencia"
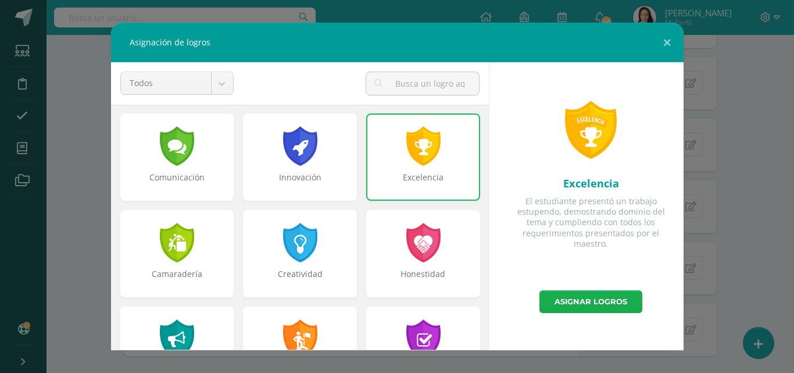
click link "Asignar logros"
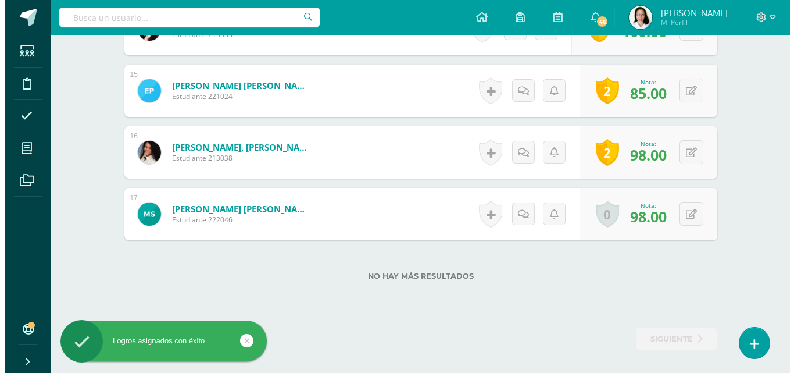
scroll to position [1203, 0]
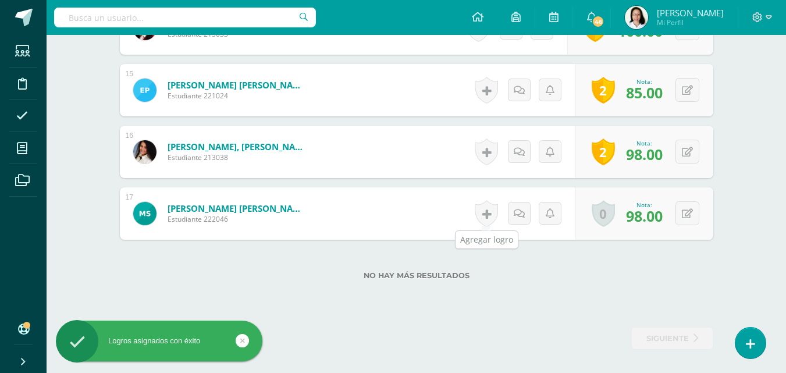
click link
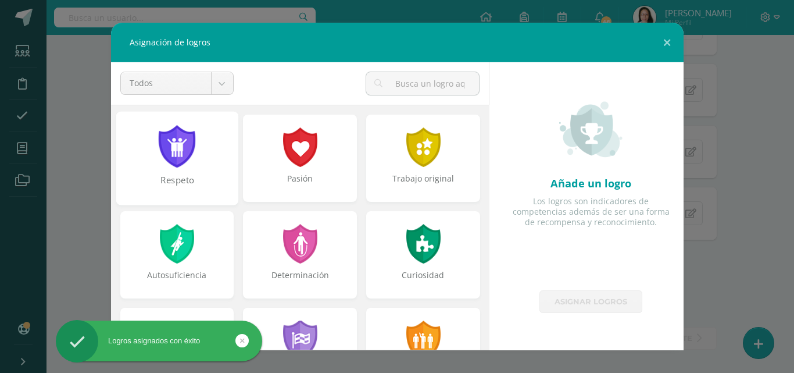
click div
click div "Curiosidad"
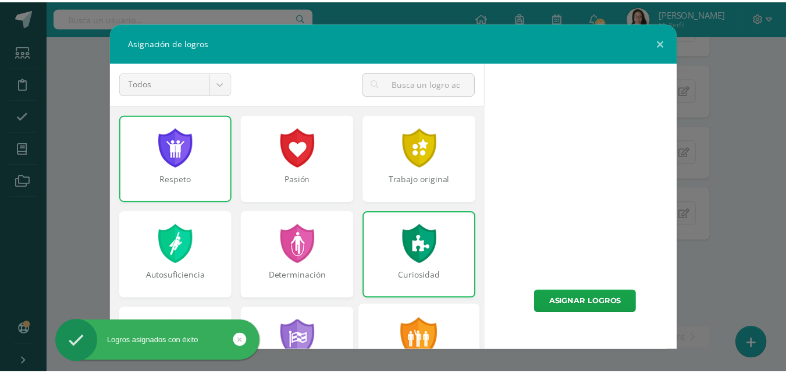
scroll to position [174, 0]
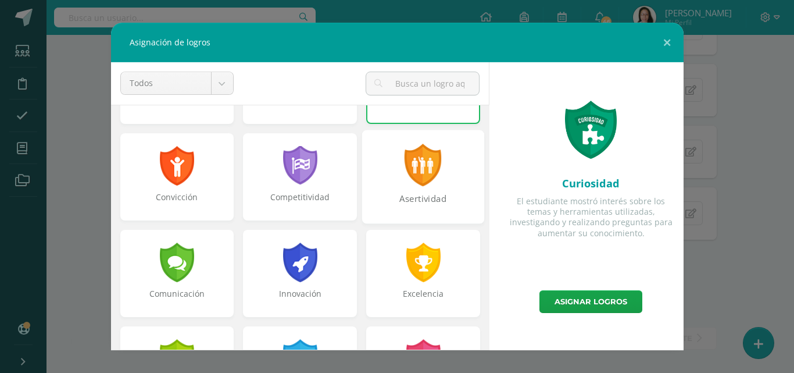
click div "Asertividad"
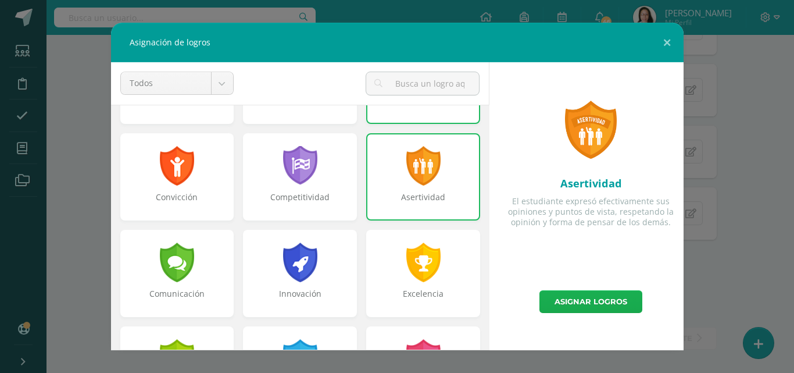
click link "Asignar logros"
